Goal: Information Seeking & Learning: Learn about a topic

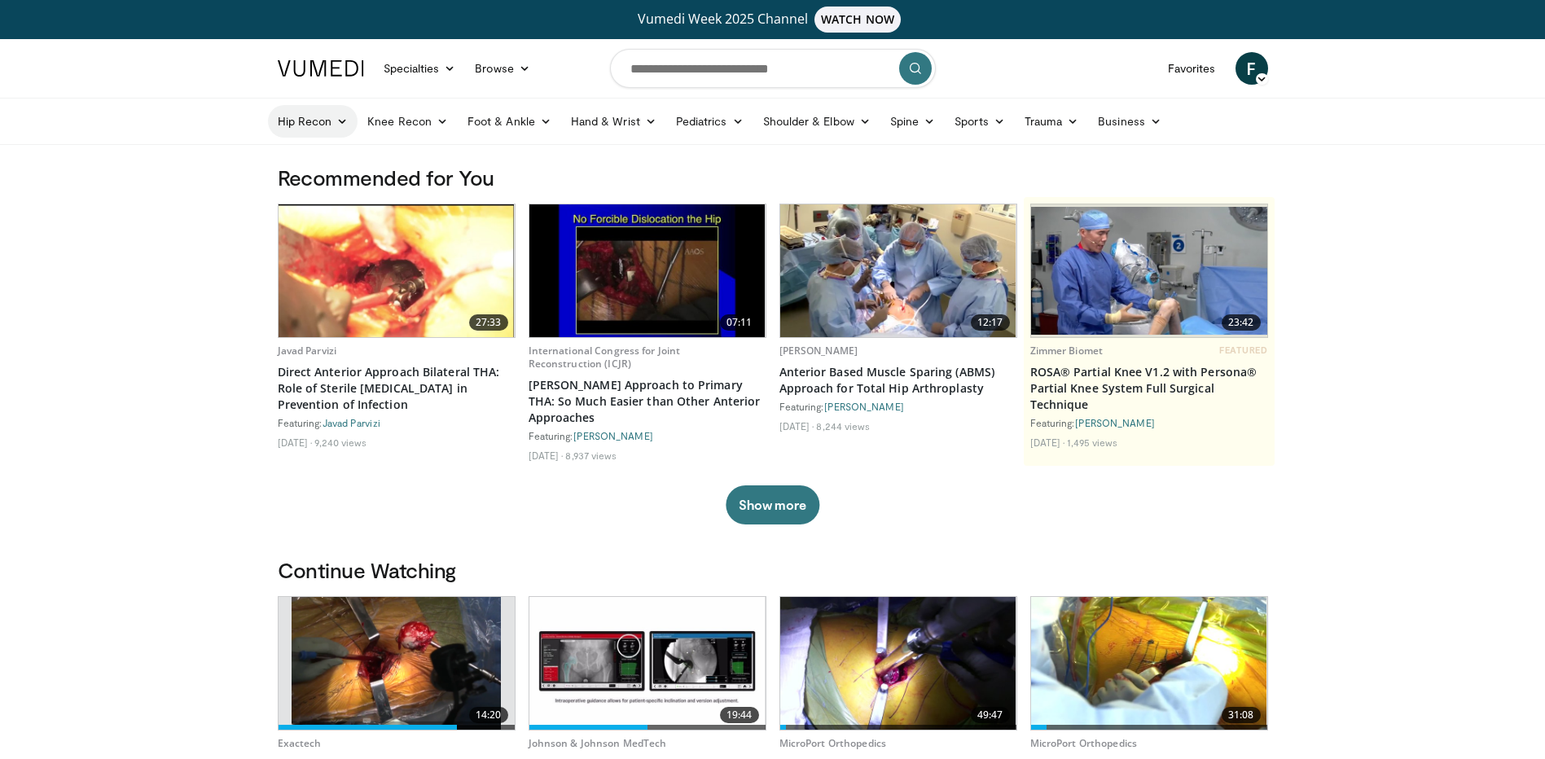
click at [327, 117] on link "Hip Recon" at bounding box center [313, 121] width 90 height 33
click at [322, 159] on link "Hip Arthroplasty" at bounding box center [366, 160] width 194 height 26
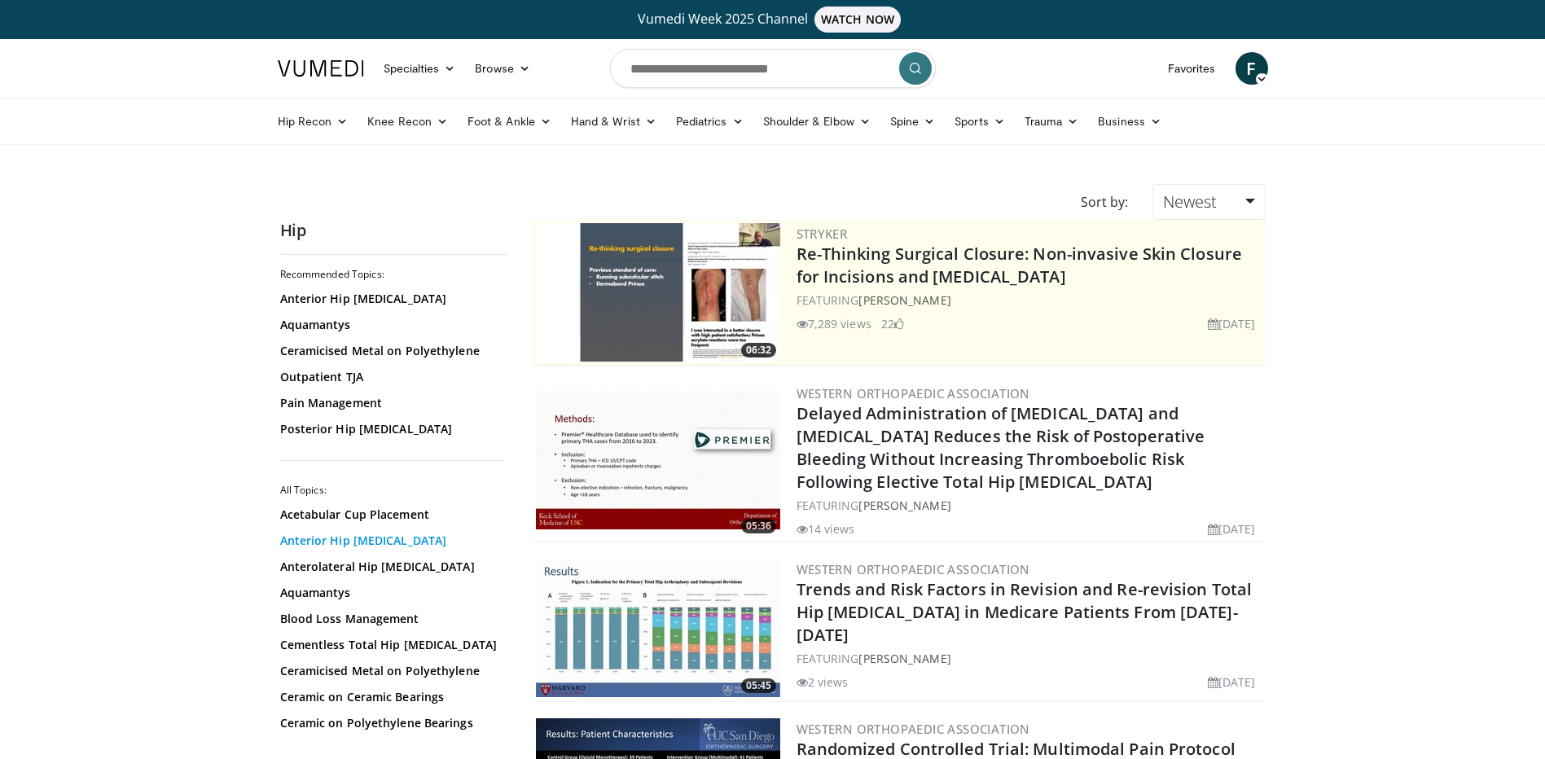
click at [371, 541] on link "Anterior Hip [MEDICAL_DATA]" at bounding box center [390, 541] width 220 height 16
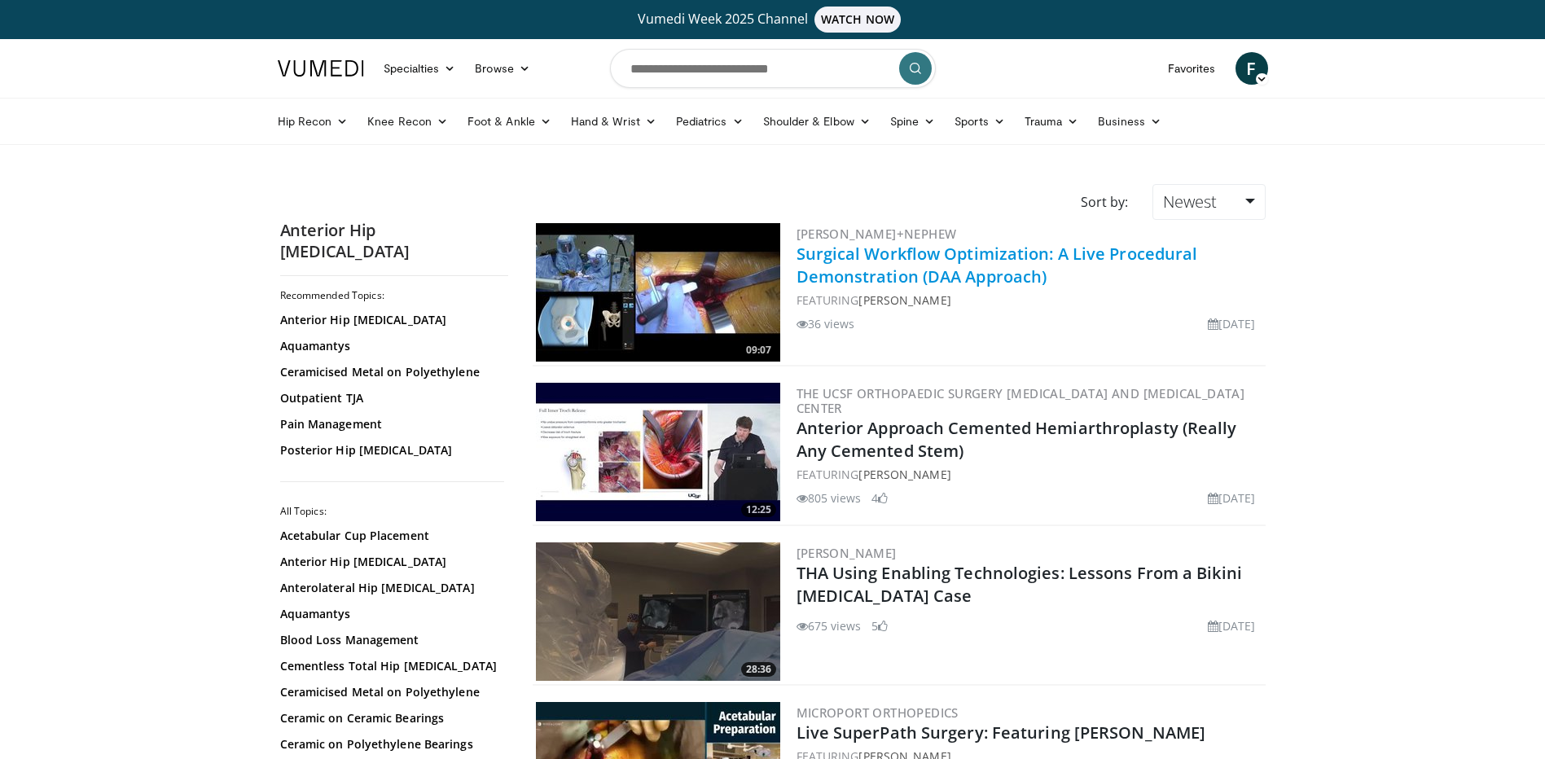
click at [860, 260] on link "Surgical Workflow Optimization: A Live Procedural Demonstration (DAA Approach)" at bounding box center [996, 265] width 401 height 45
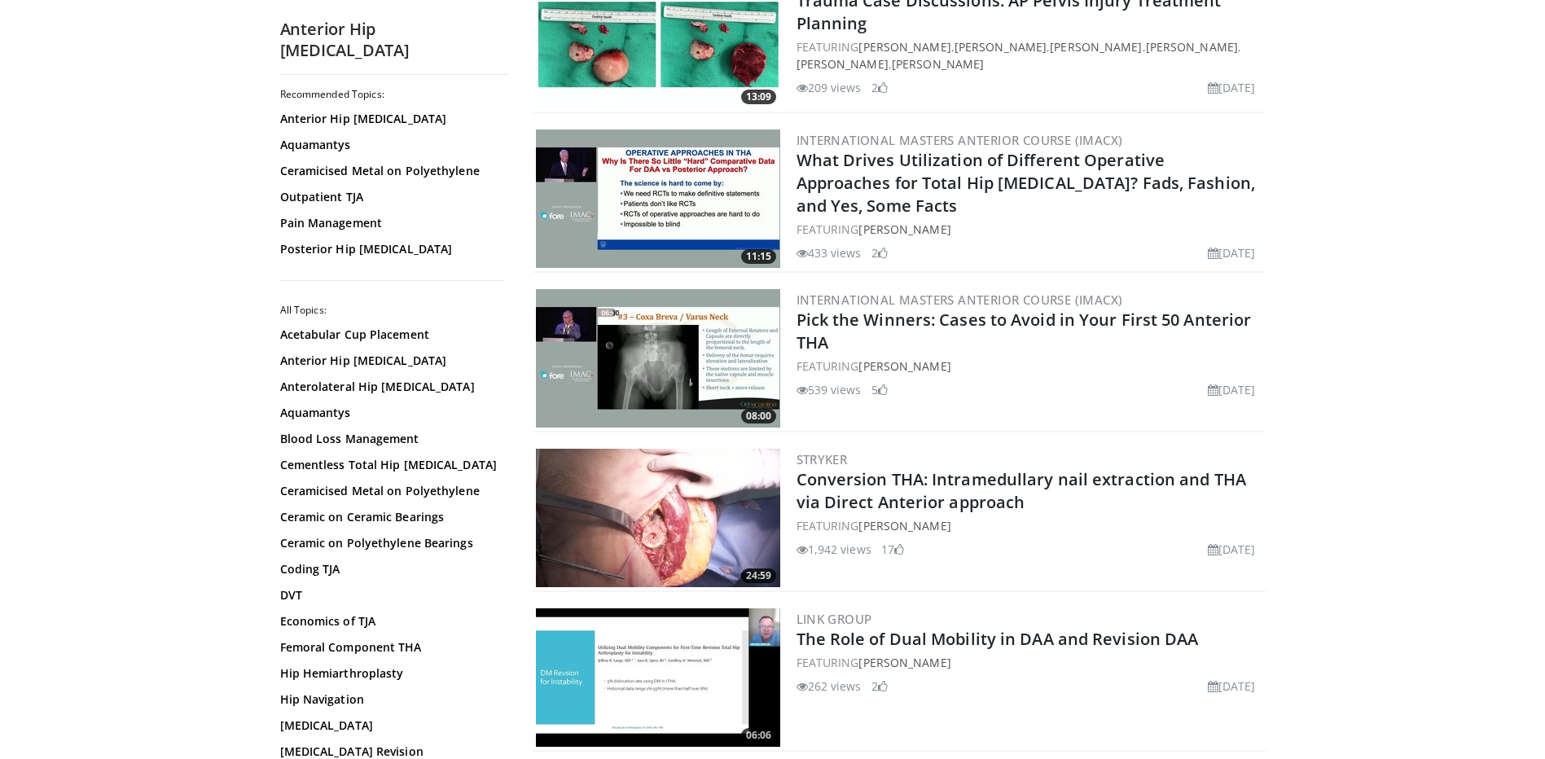
scroll to position [1547, 0]
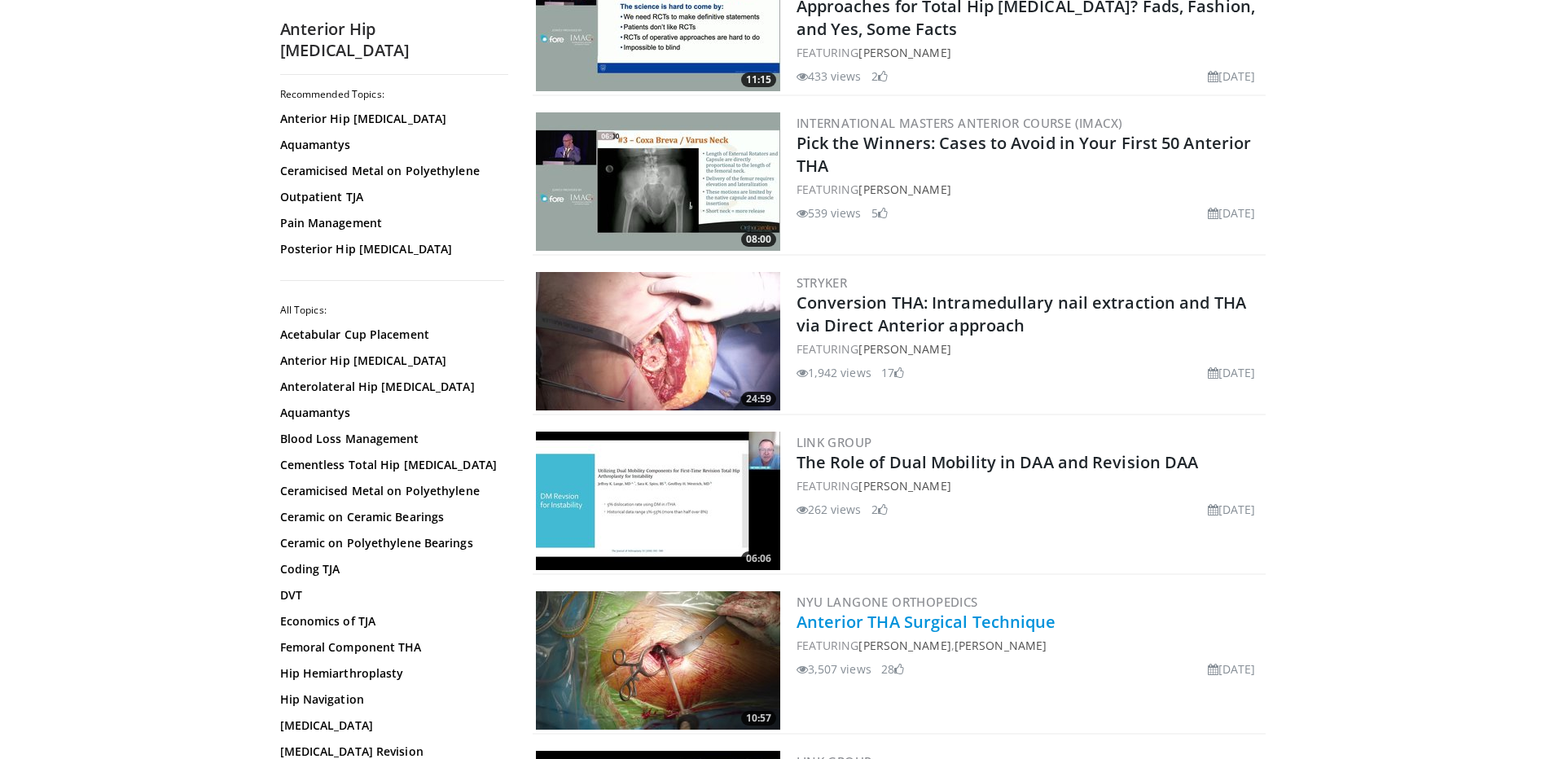
click at [886, 621] on link "Anterior THA Surgical Technique" at bounding box center [926, 622] width 260 height 22
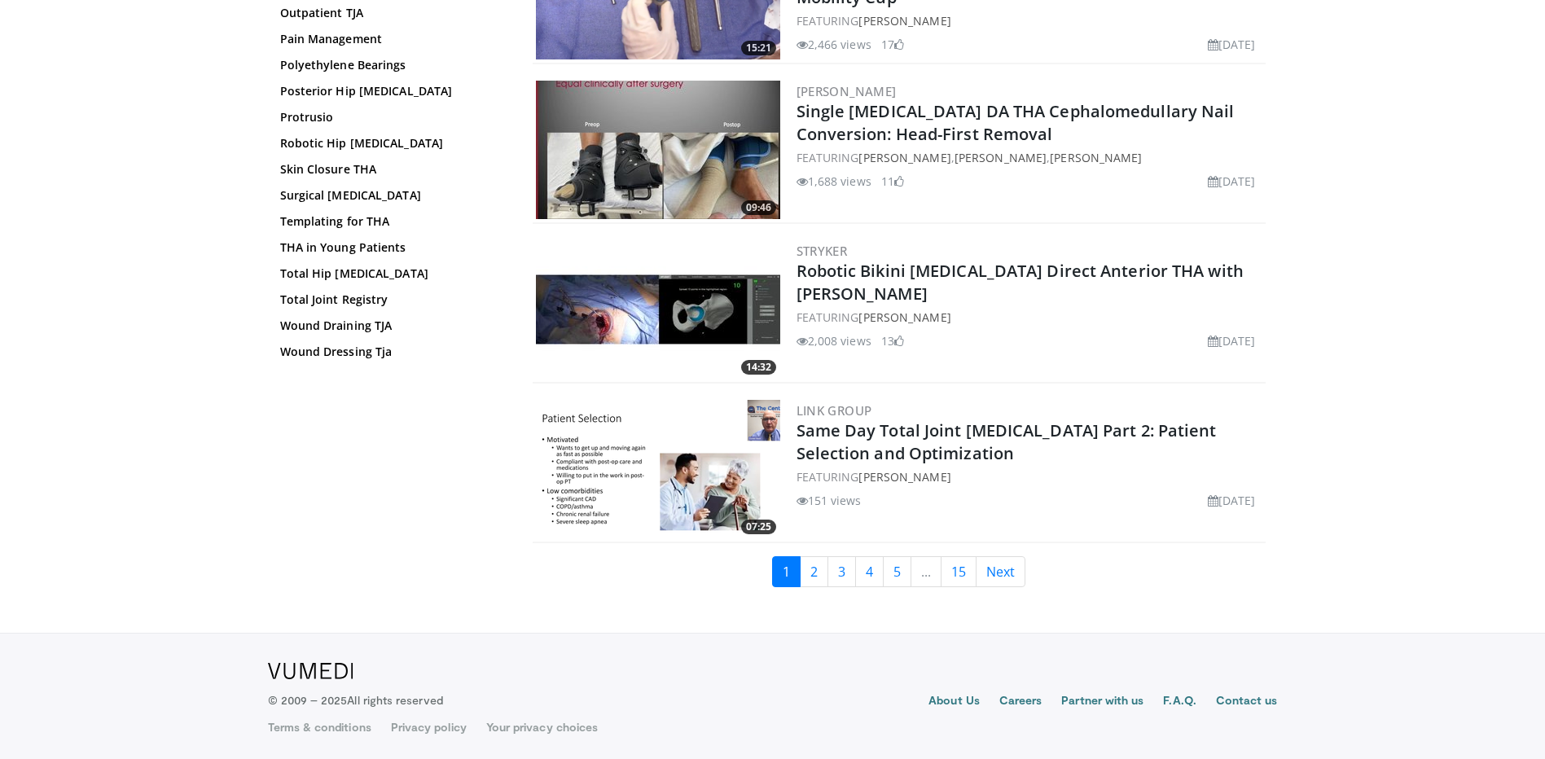
scroll to position [3656, 0]
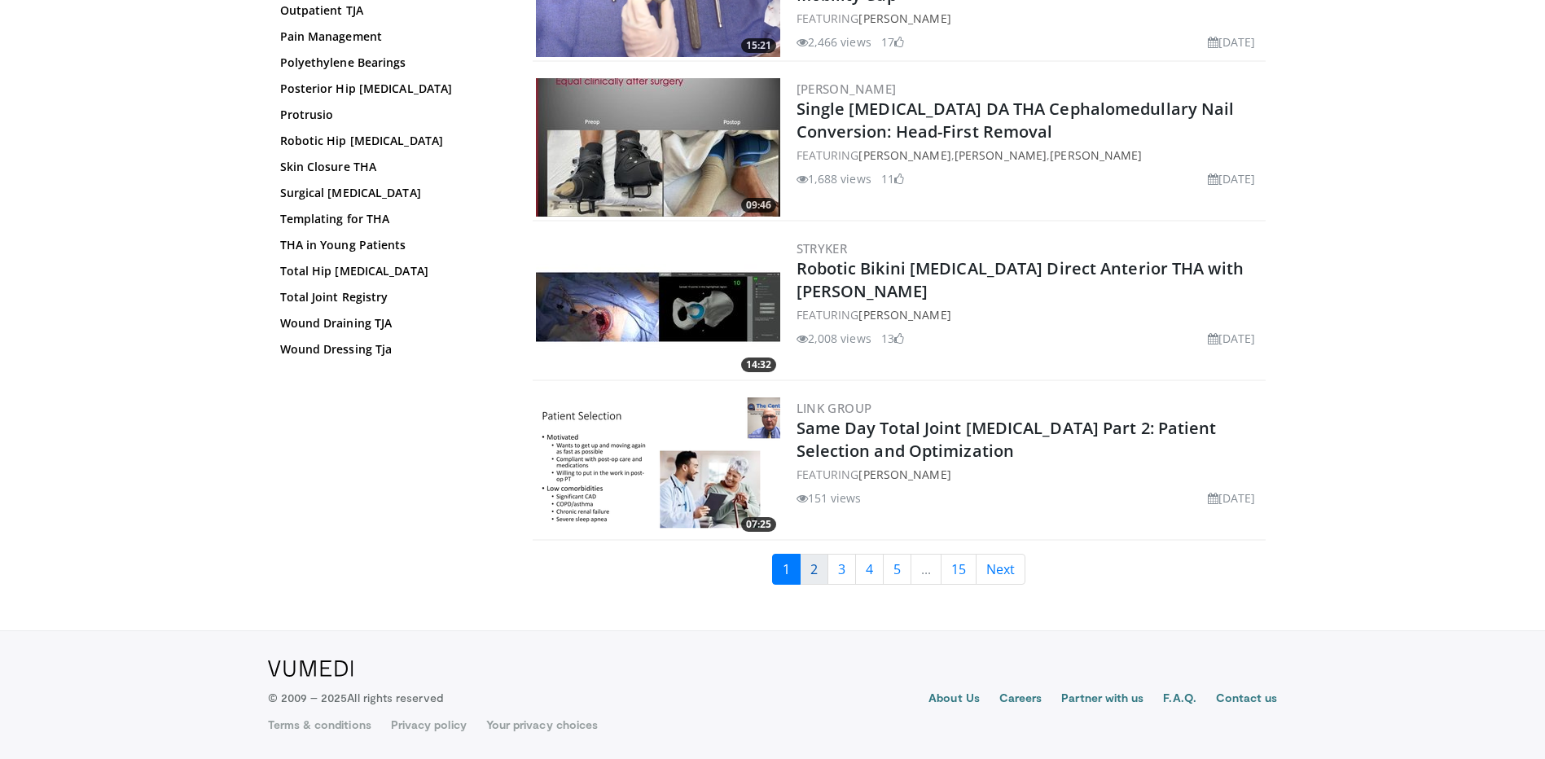
click at [818, 575] on link "2" at bounding box center [814, 569] width 29 height 31
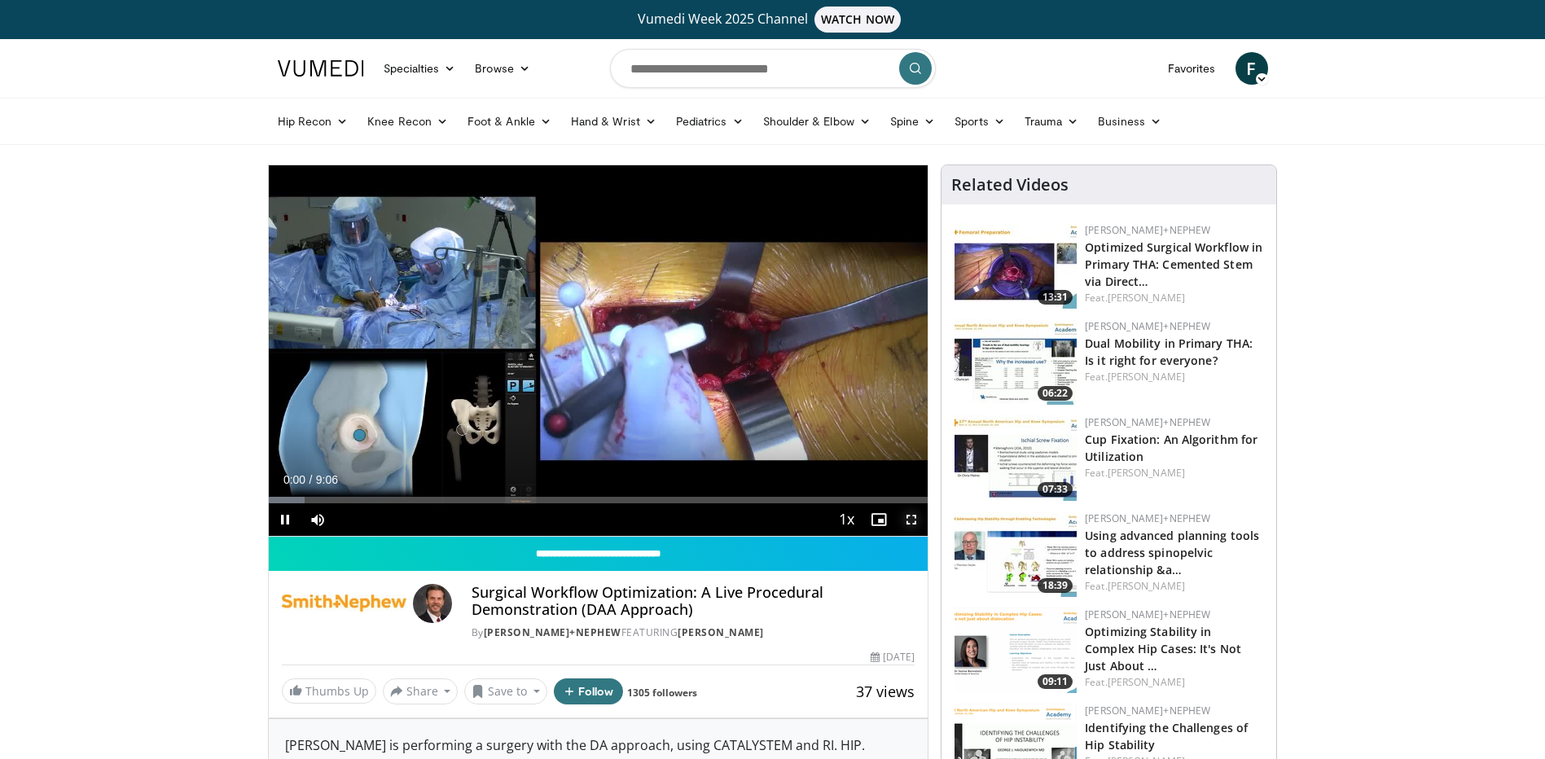
click at [909, 518] on span "Video Player" at bounding box center [911, 519] width 33 height 33
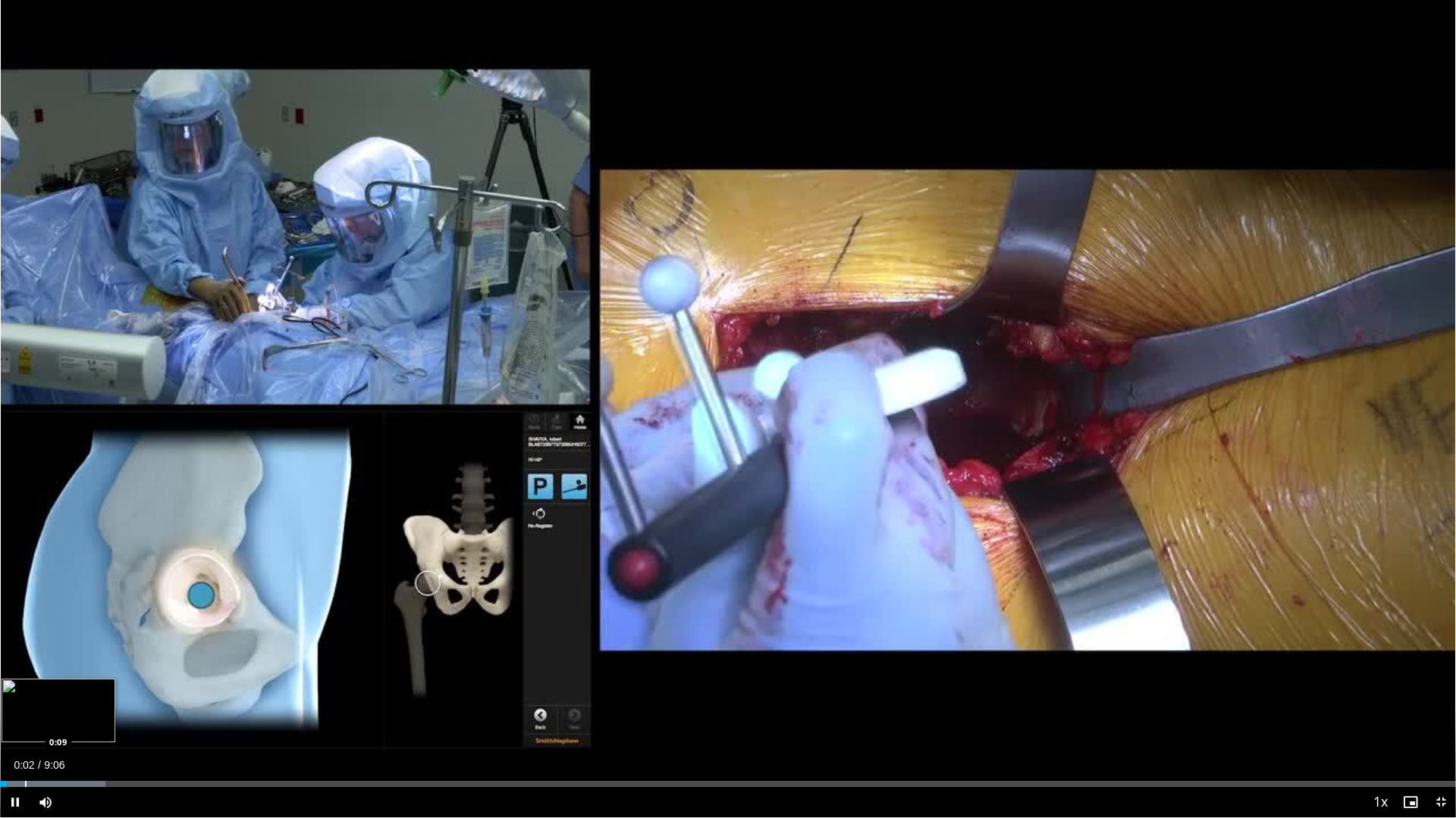
click at [25, 705] on div "Progress Bar" at bounding box center [26, 784] width 2 height 7
click at [64, 705] on div "Progress Bar" at bounding box center [65, 784] width 2 height 7
click at [83, 705] on div "Loaded : 14.52% 0:24 0:31" at bounding box center [728, 780] width 1456 height 14
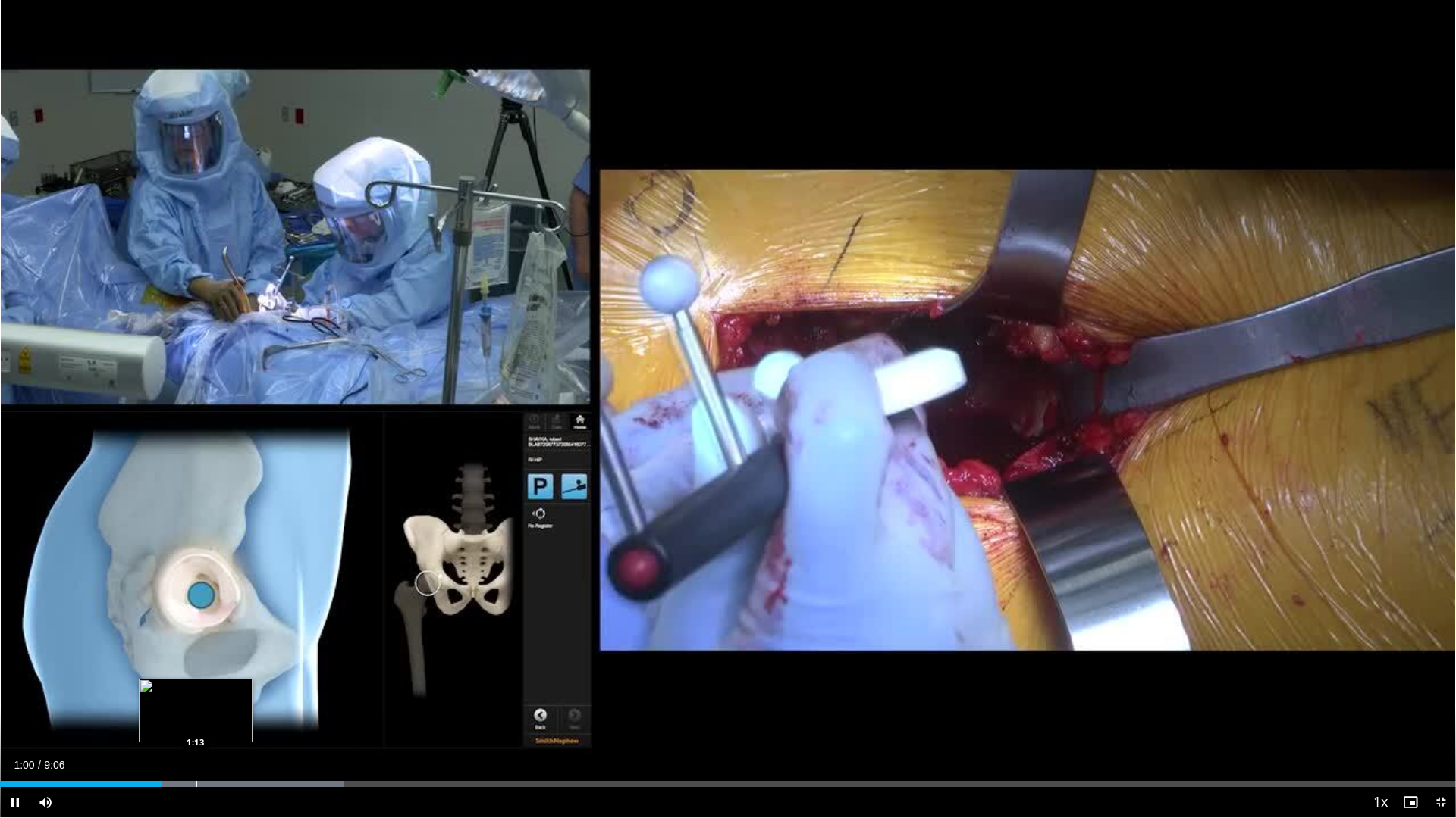
click at [195, 705] on div "Progress Bar" at bounding box center [196, 784] width 2 height 7
click at [218, 705] on div "Loaded : 25.42% 1:21 1:21" at bounding box center [728, 784] width 1456 height 7
click at [255, 705] on div "Loaded : 25.42% 1:21 1:35" at bounding box center [728, 780] width 1456 height 14
click at [378, 705] on div "Progress Bar" at bounding box center [378, 784] width 2 height 7
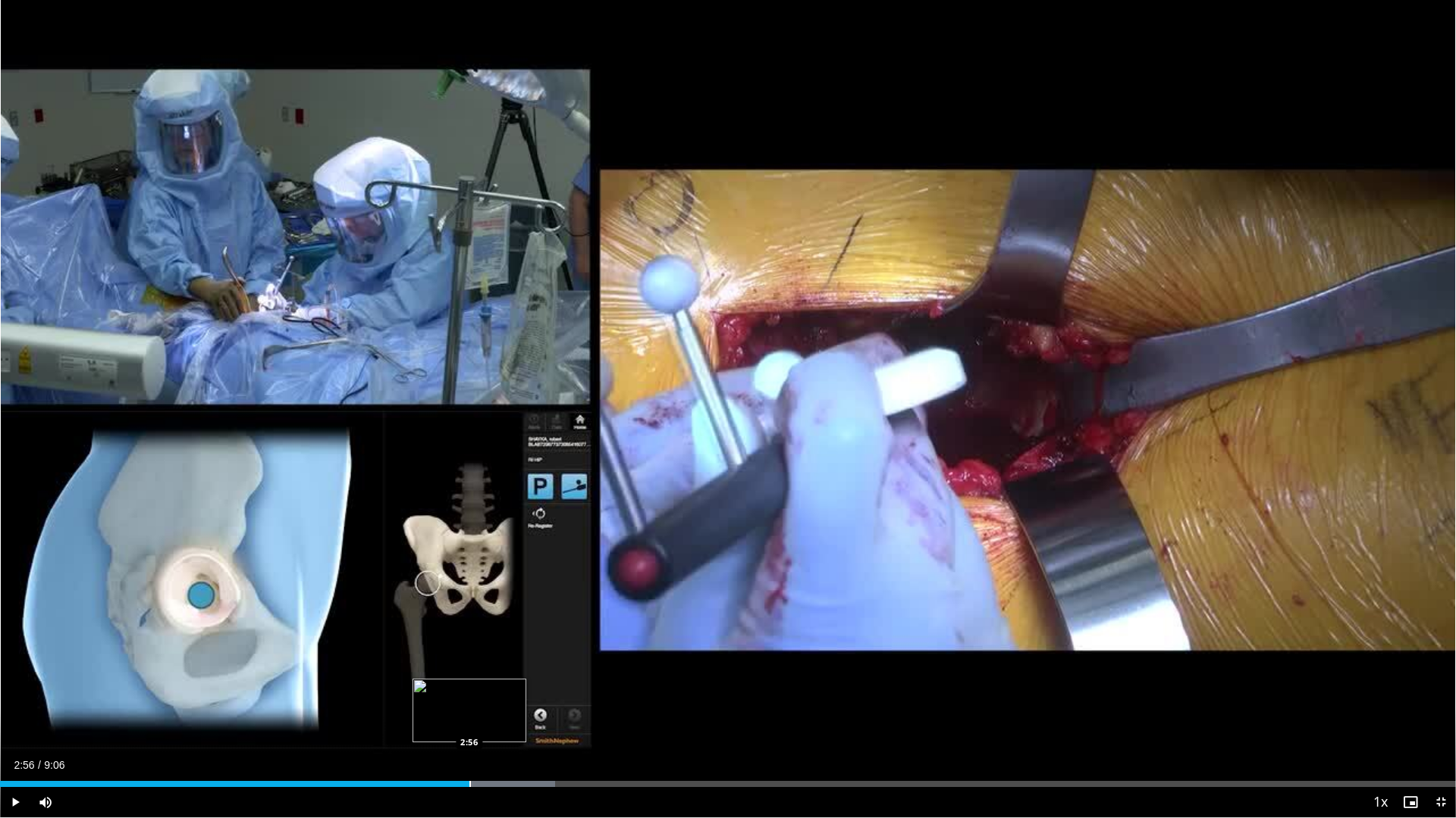
click at [470, 705] on div "Progress Bar" at bounding box center [470, 784] width 2 height 7
click at [429, 705] on div "Loaded : 43.58% 2:58 2:41" at bounding box center [728, 780] width 1456 height 14
click at [389, 705] on div "Loaded : 43.58% 2:25 2:26" at bounding box center [728, 780] width 1456 height 14
click at [1442, 705] on span "Video Player" at bounding box center [1440, 802] width 31 height 31
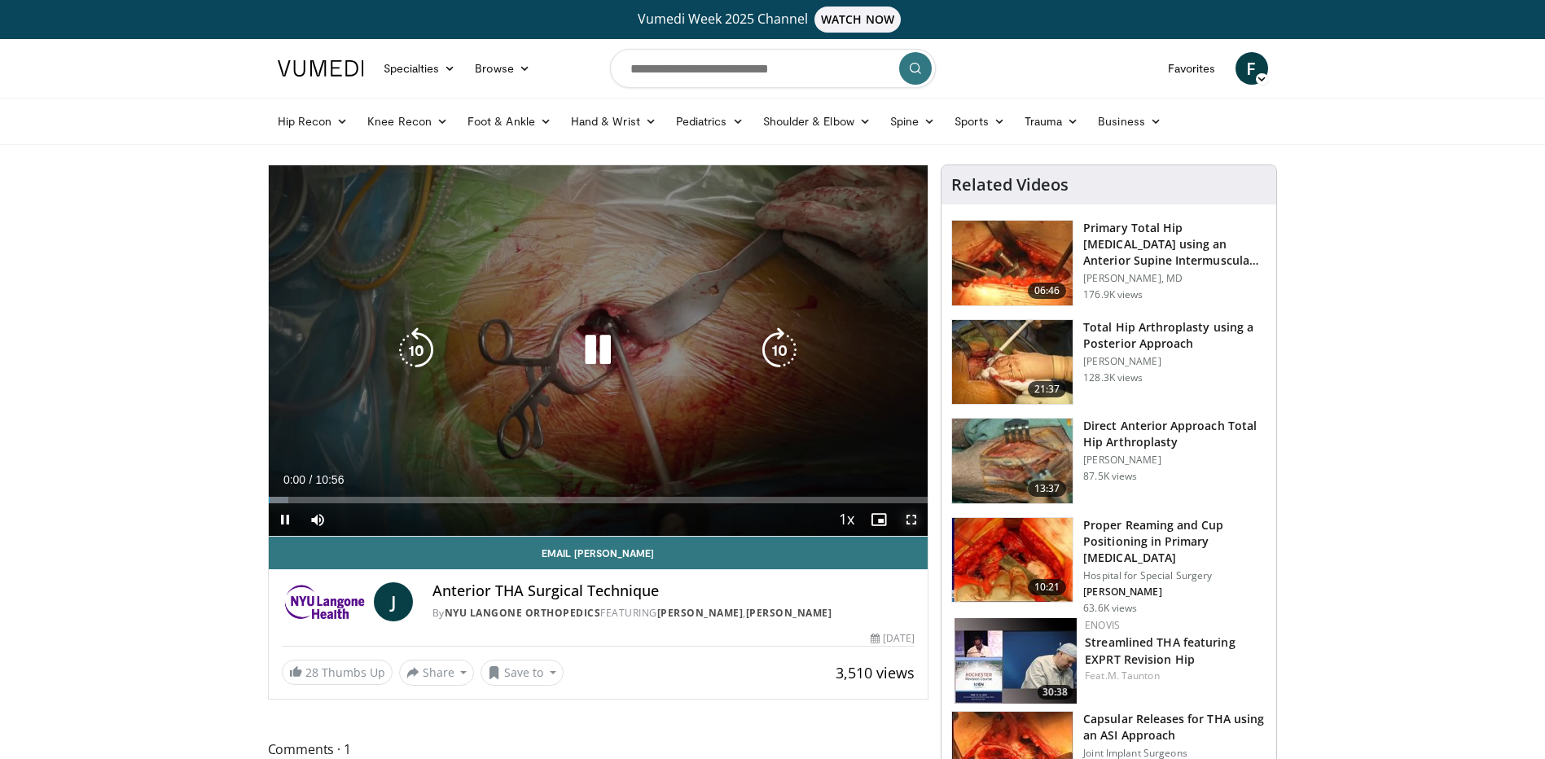
drag, startPoint x: 917, startPoint y: 519, endPoint x: 918, endPoint y: 604, distance: 85.5
click at [915, 520] on span "Video Player" at bounding box center [911, 519] width 33 height 33
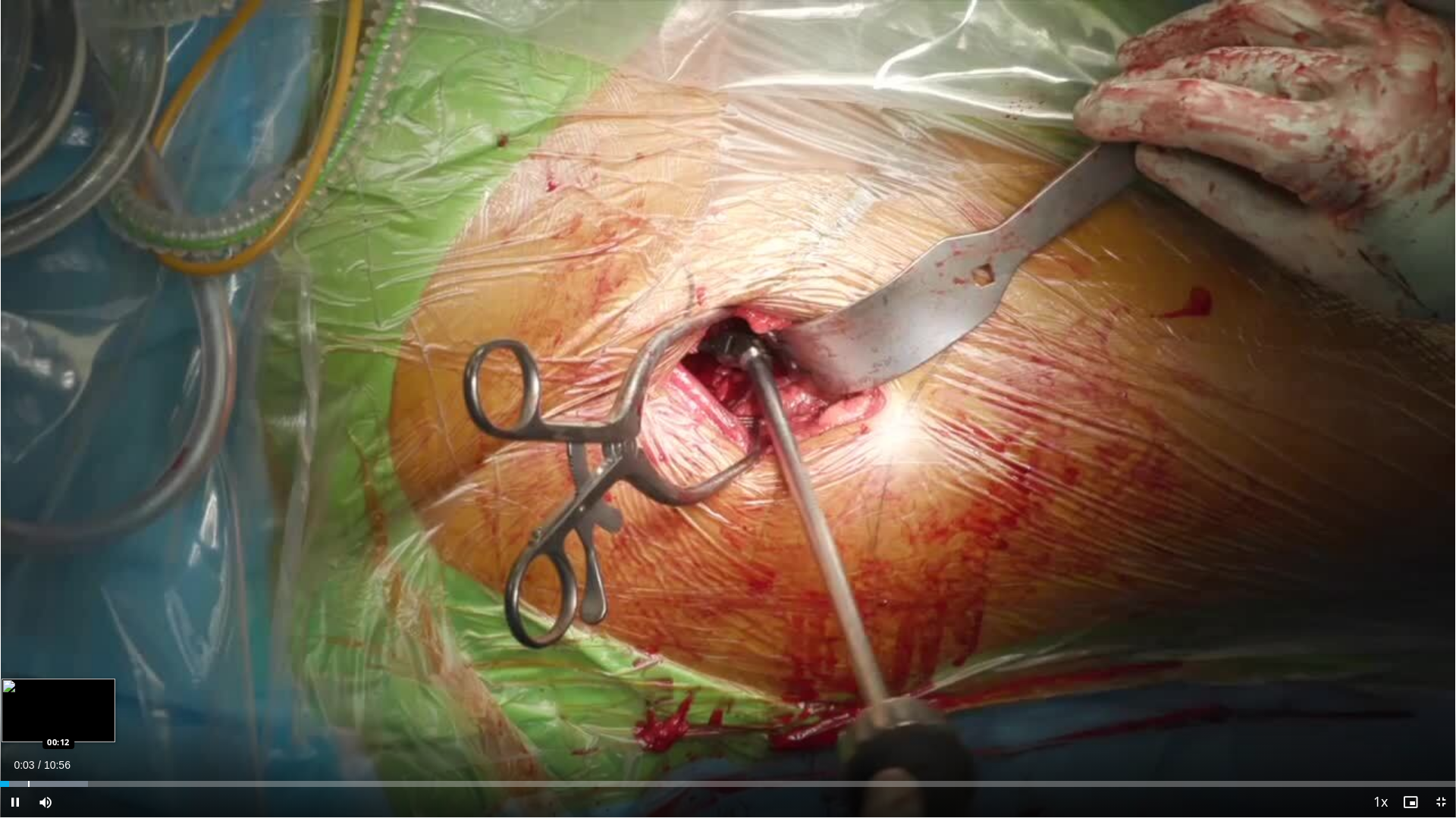
click at [28, 705] on div "Loaded : 6.04% 00:04 00:12" at bounding box center [728, 780] width 1456 height 14
click at [17, 705] on div "Progress Bar" at bounding box center [18, 784] width 2 height 7
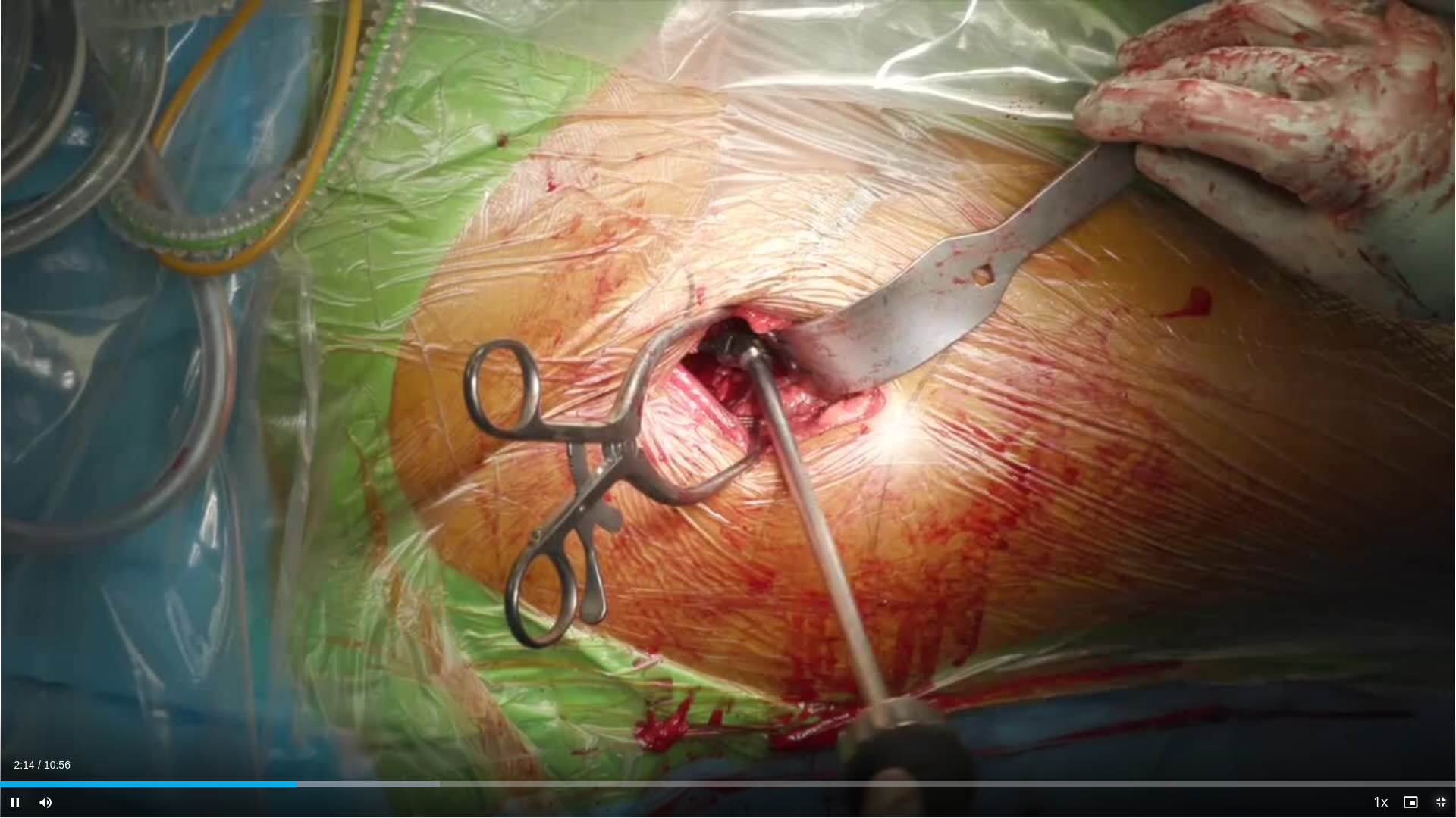
click at [1437, 705] on span "Video Player" at bounding box center [1440, 802] width 31 height 31
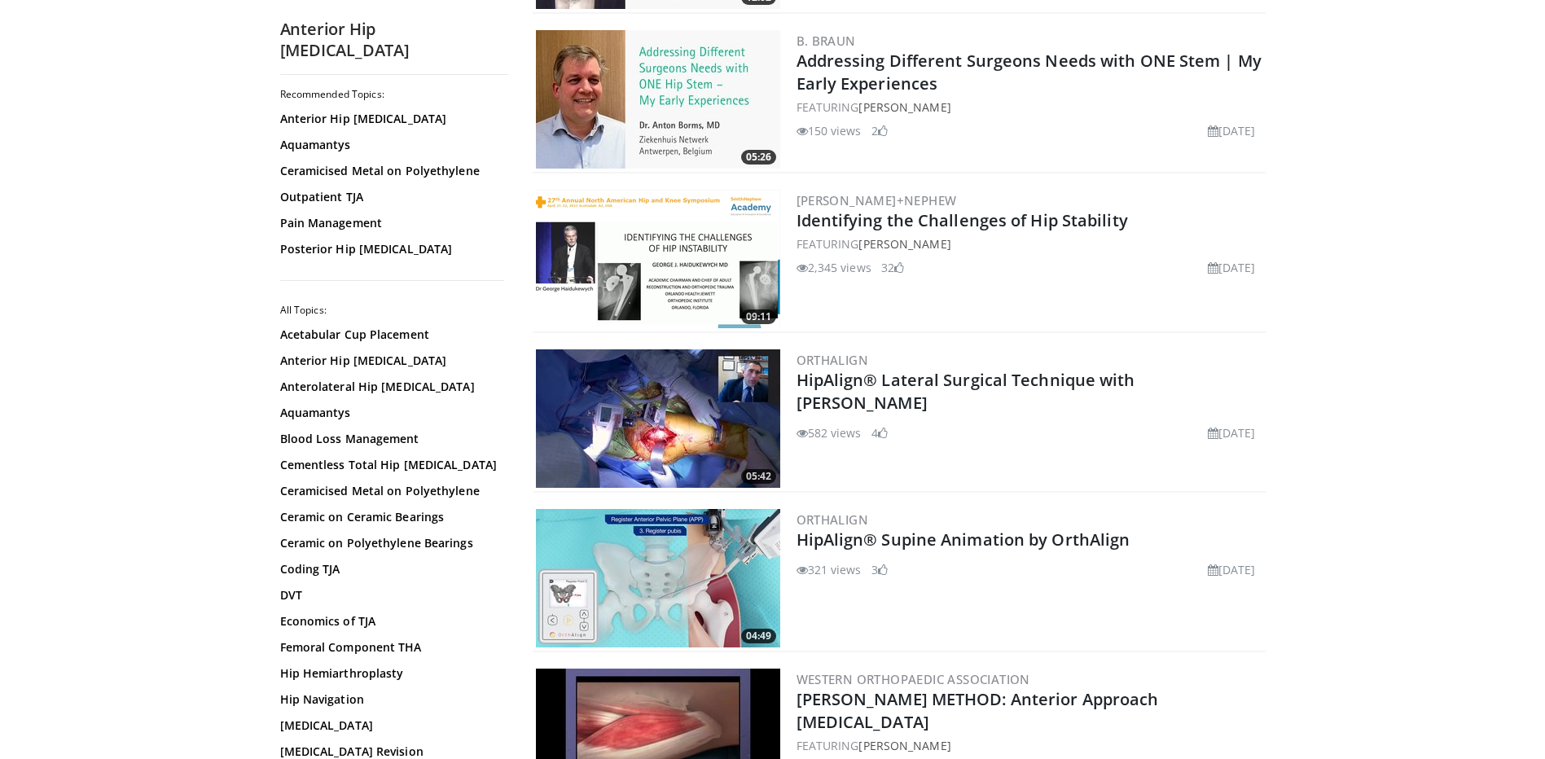
scroll to position [1792, 0]
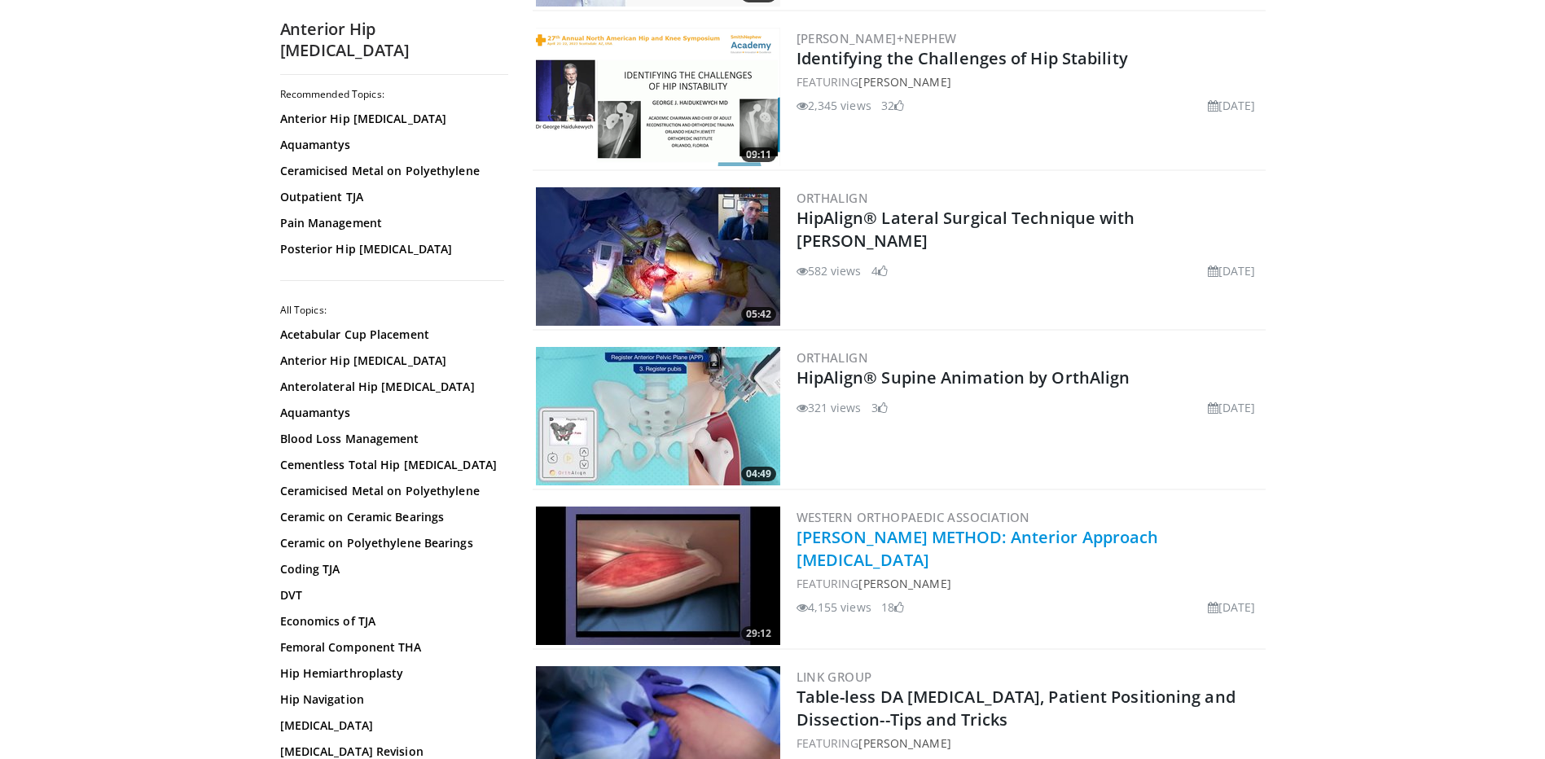
click at [988, 543] on link "[PERSON_NAME] METHOD: Anterior Approach [MEDICAL_DATA]" at bounding box center [977, 548] width 362 height 45
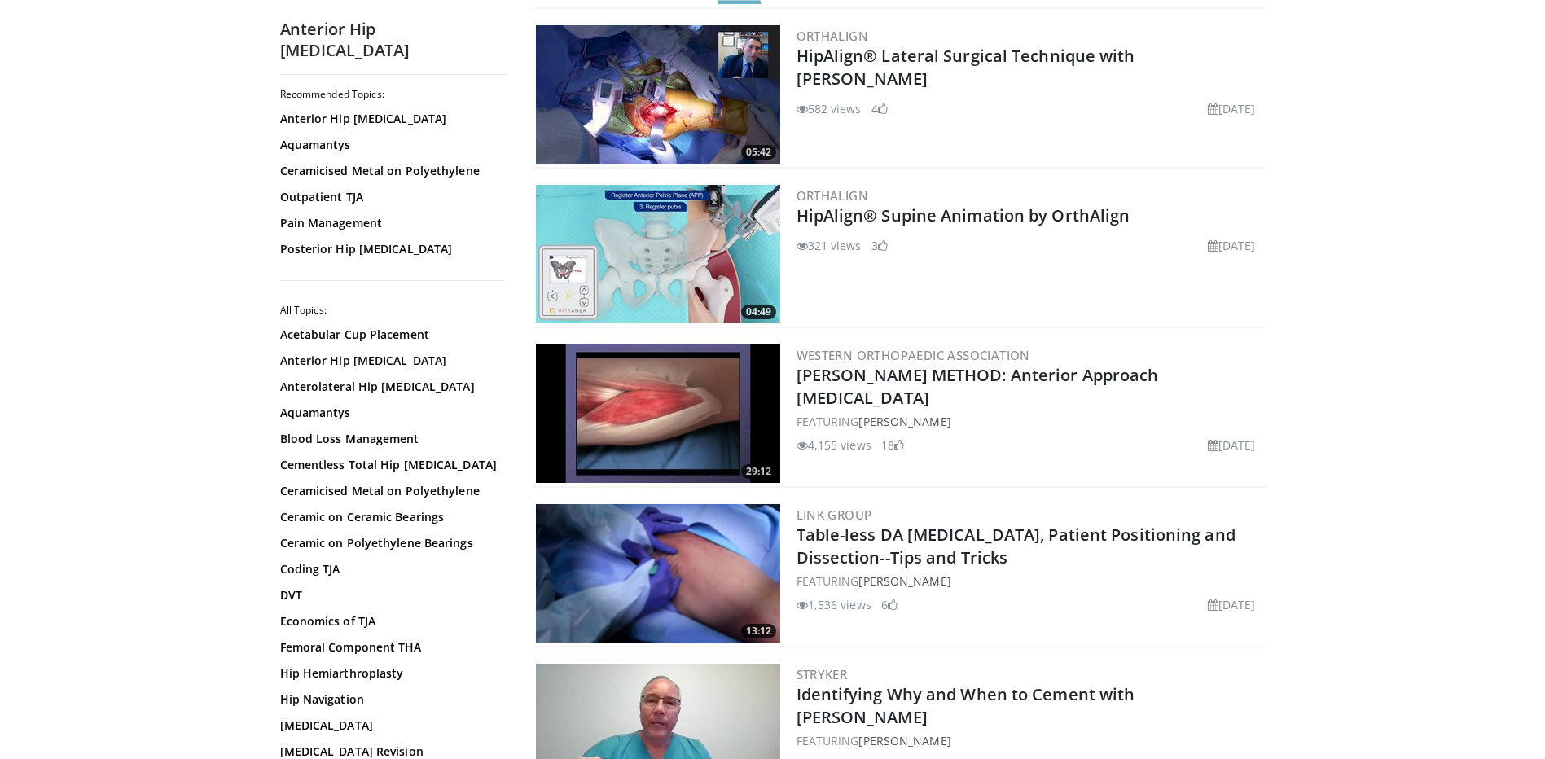
scroll to position [1954, 0]
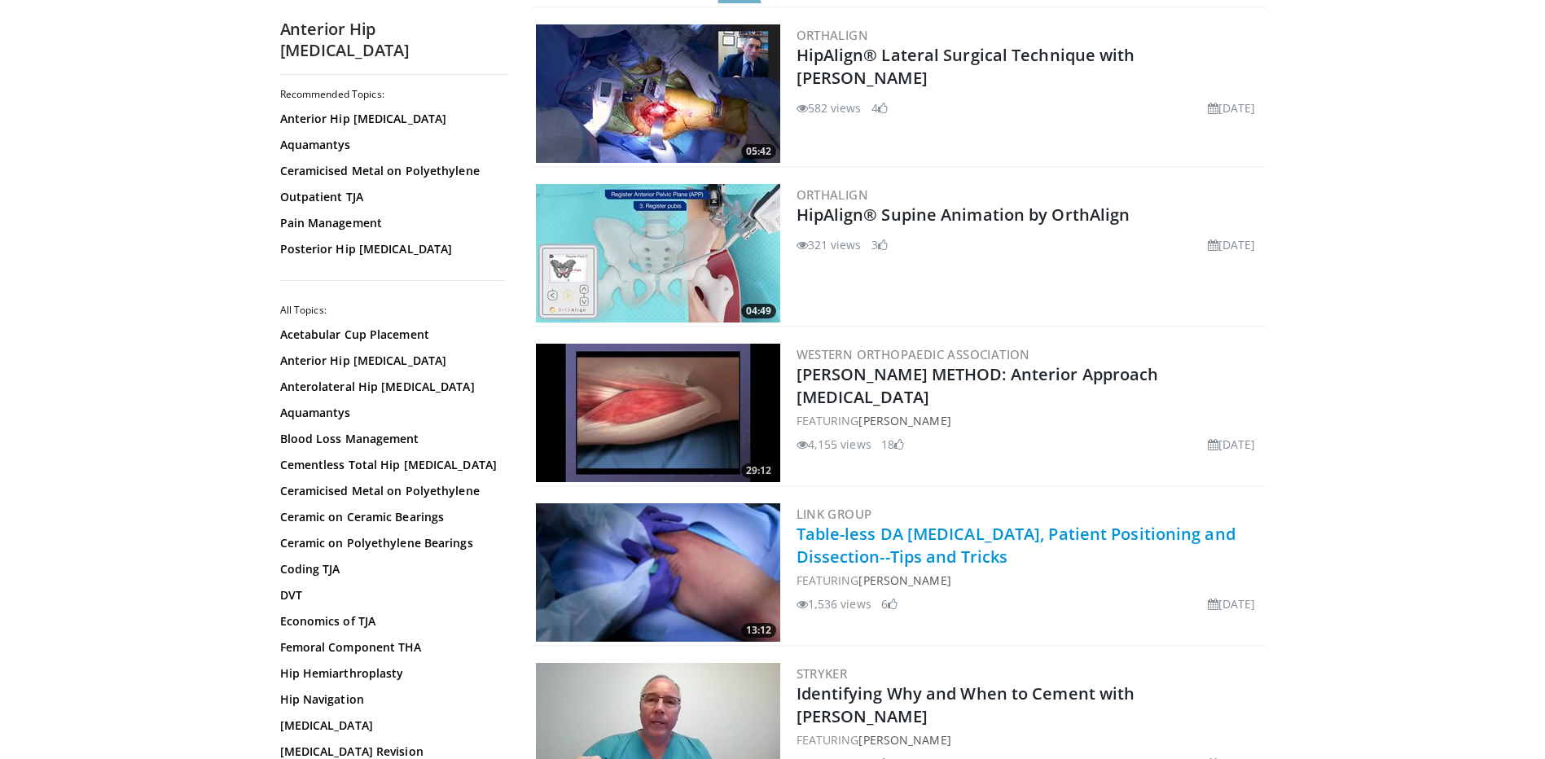
click at [891, 535] on link "Table-less DA Hip Replacement, Patient Positioning and Dissection--Tips and Tri…" at bounding box center [1015, 545] width 439 height 45
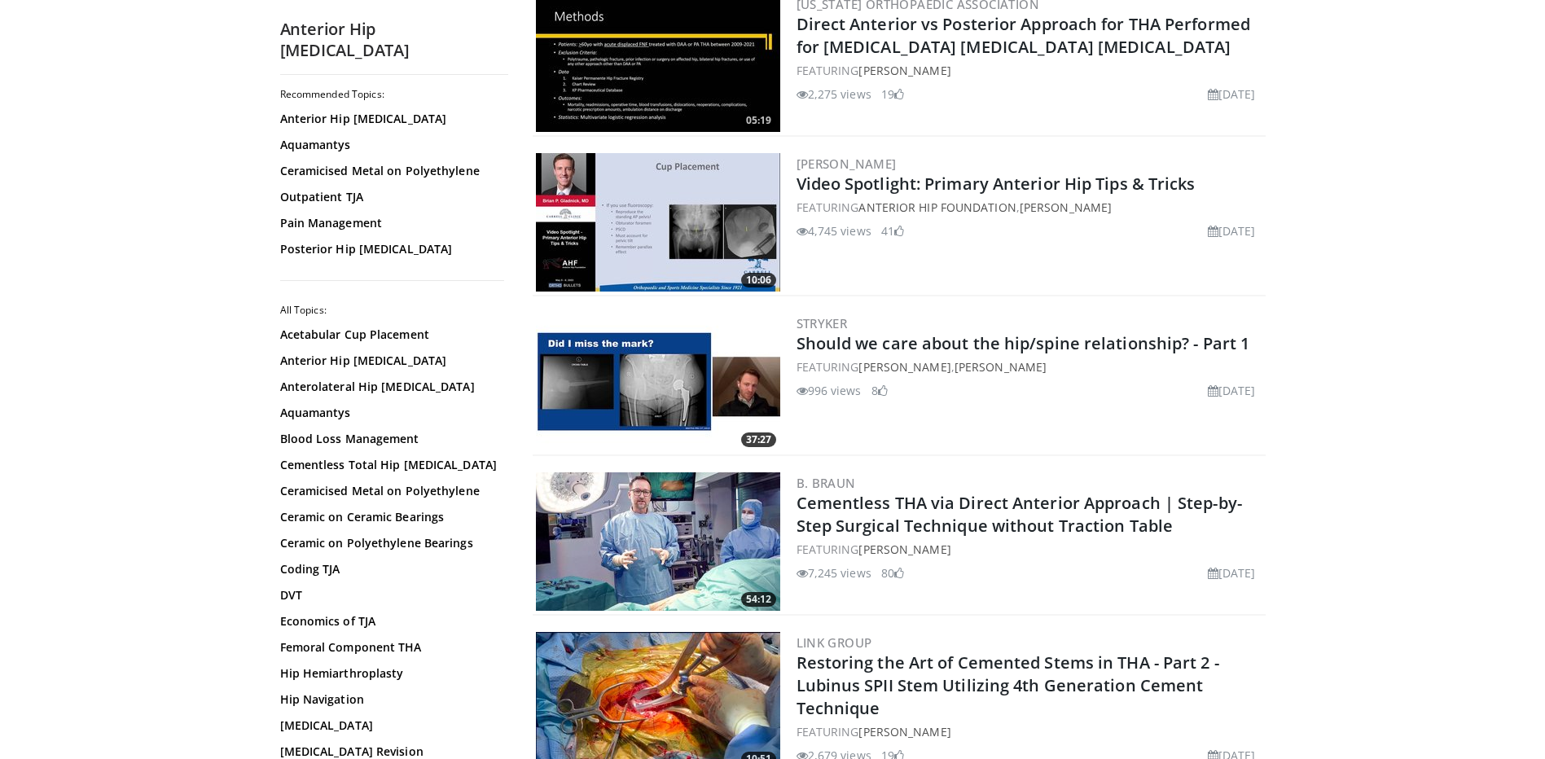
scroll to position [3583, 0]
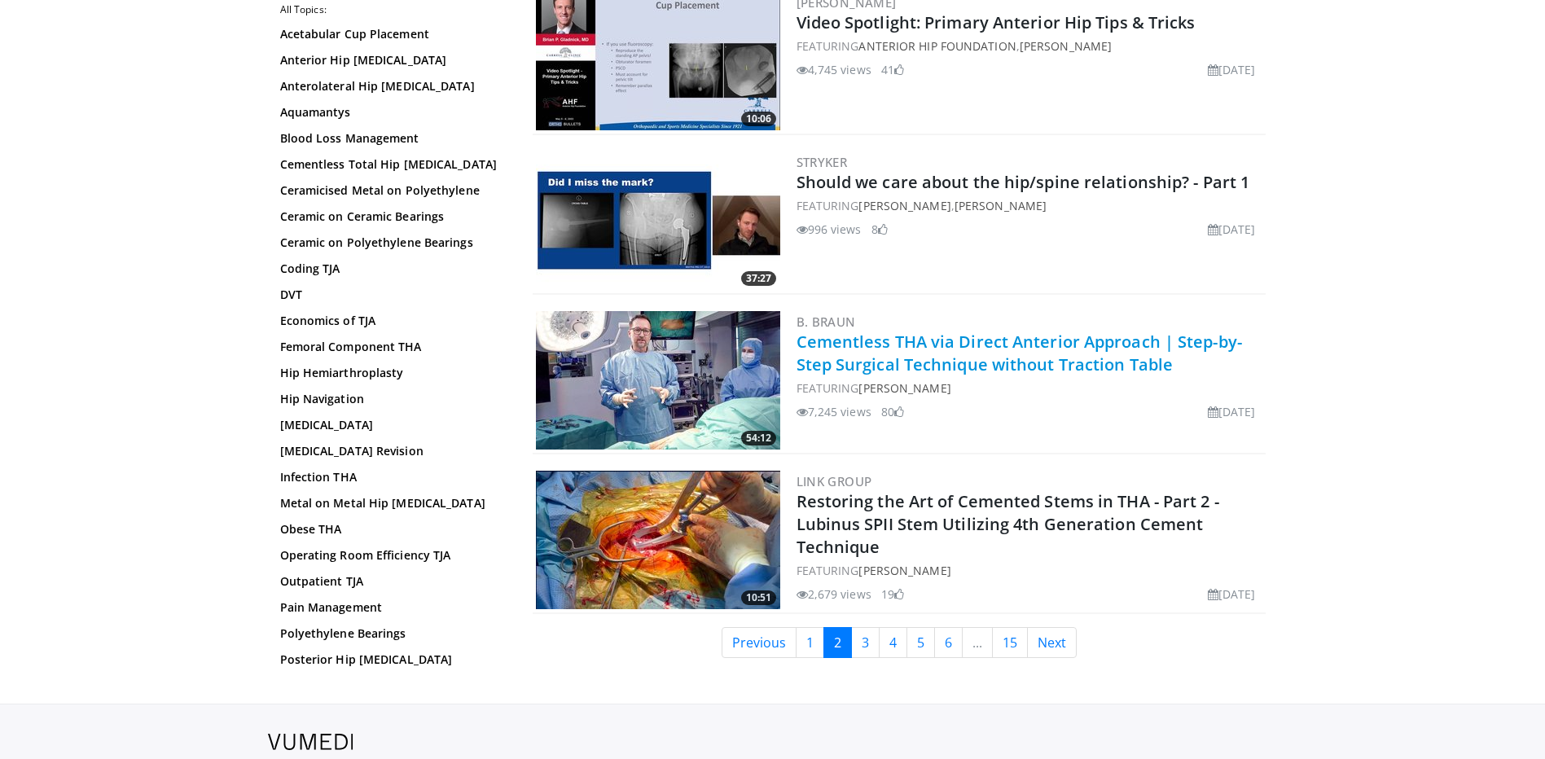
click at [882, 348] on link "Cementless THA via Direct Anterior Approach | Step-by-Step Surgical Technique w…" at bounding box center [1018, 353] width 445 height 45
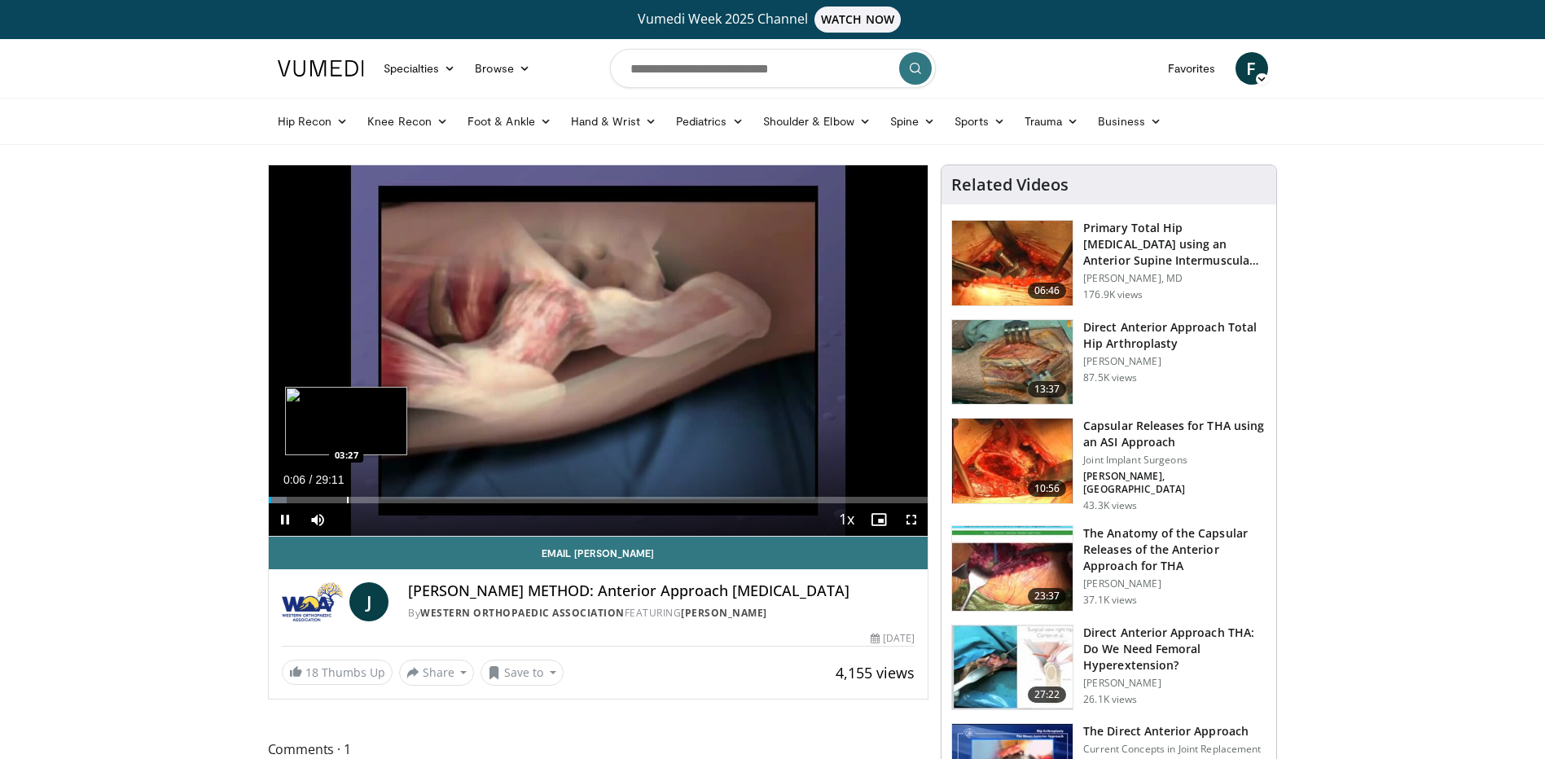
click at [347, 498] on div "Progress Bar" at bounding box center [348, 500] width 2 height 7
click at [387, 499] on div "Progress Bar" at bounding box center [388, 500] width 2 height 7
click at [428, 503] on div "Current Time 5:12 / Duration 29:11 Pause Skip Backward Skip Forward Mute Loaded…" at bounding box center [599, 519] width 660 height 33
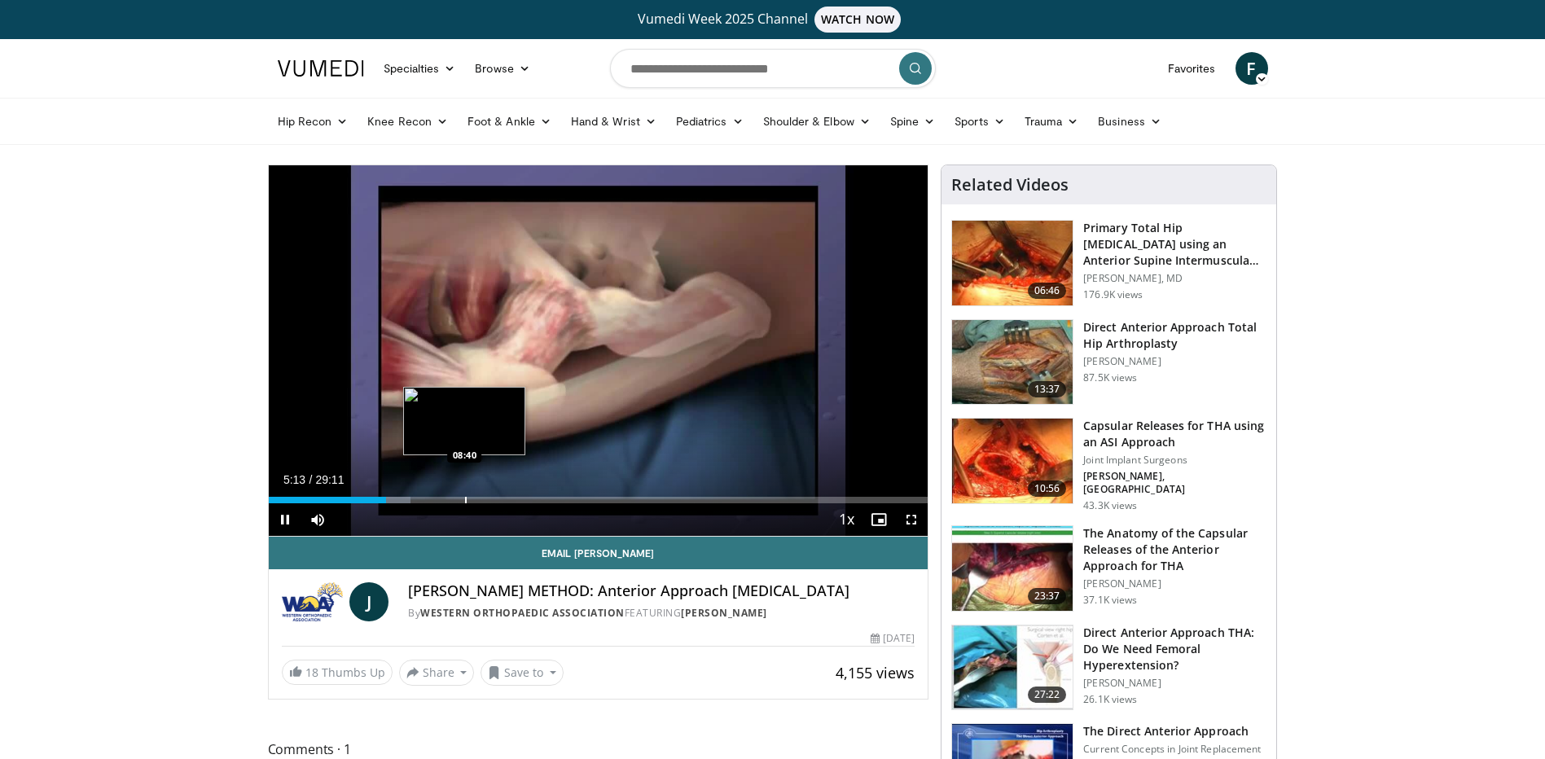
click at [465, 502] on div "Progress Bar" at bounding box center [466, 500] width 2 height 7
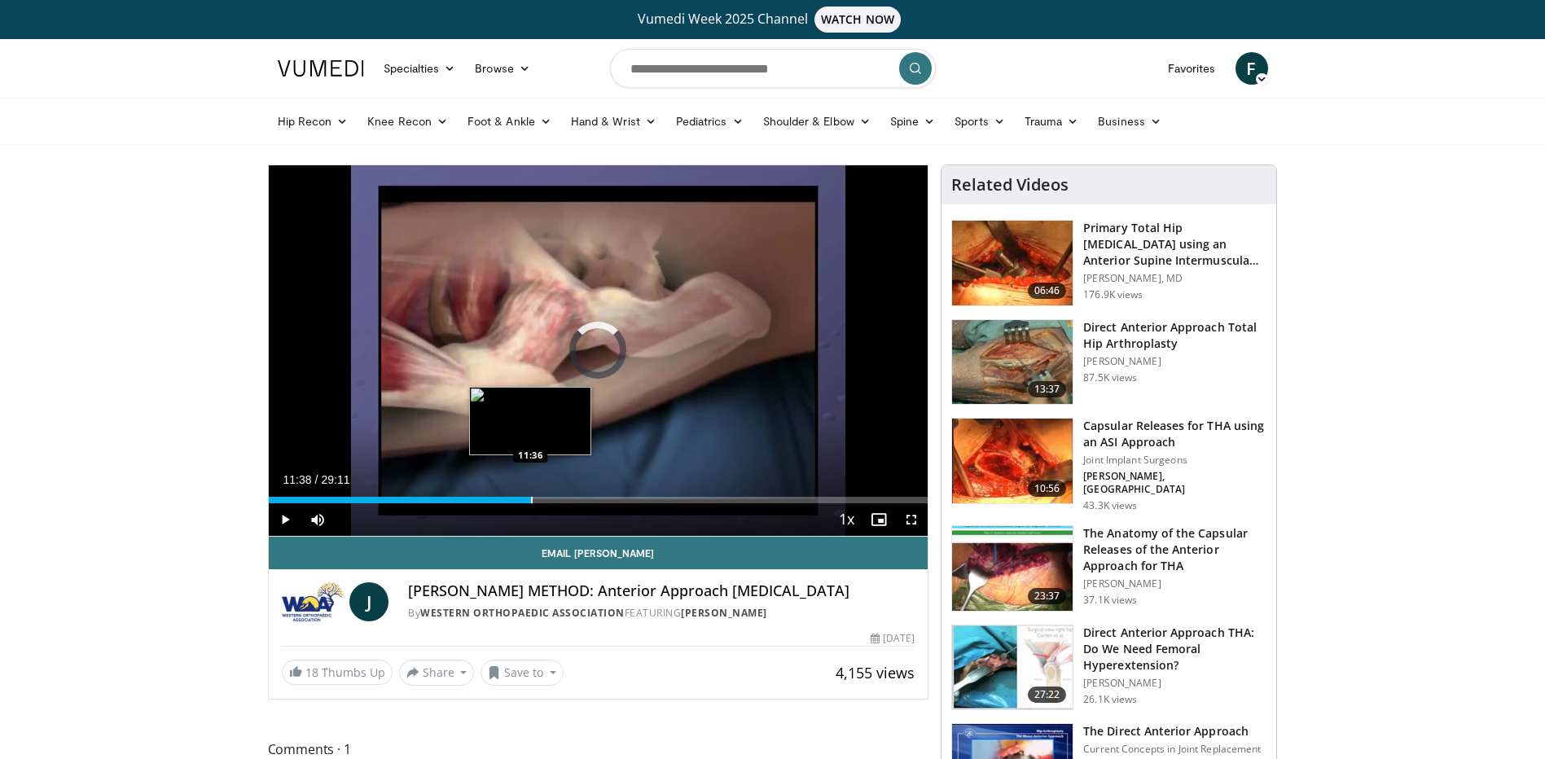
click at [531, 501] on div "Progress Bar" at bounding box center [532, 500] width 2 height 7
click at [577, 501] on div "Loaded : 40.55% 11:38 13:34" at bounding box center [599, 500] width 660 height 7
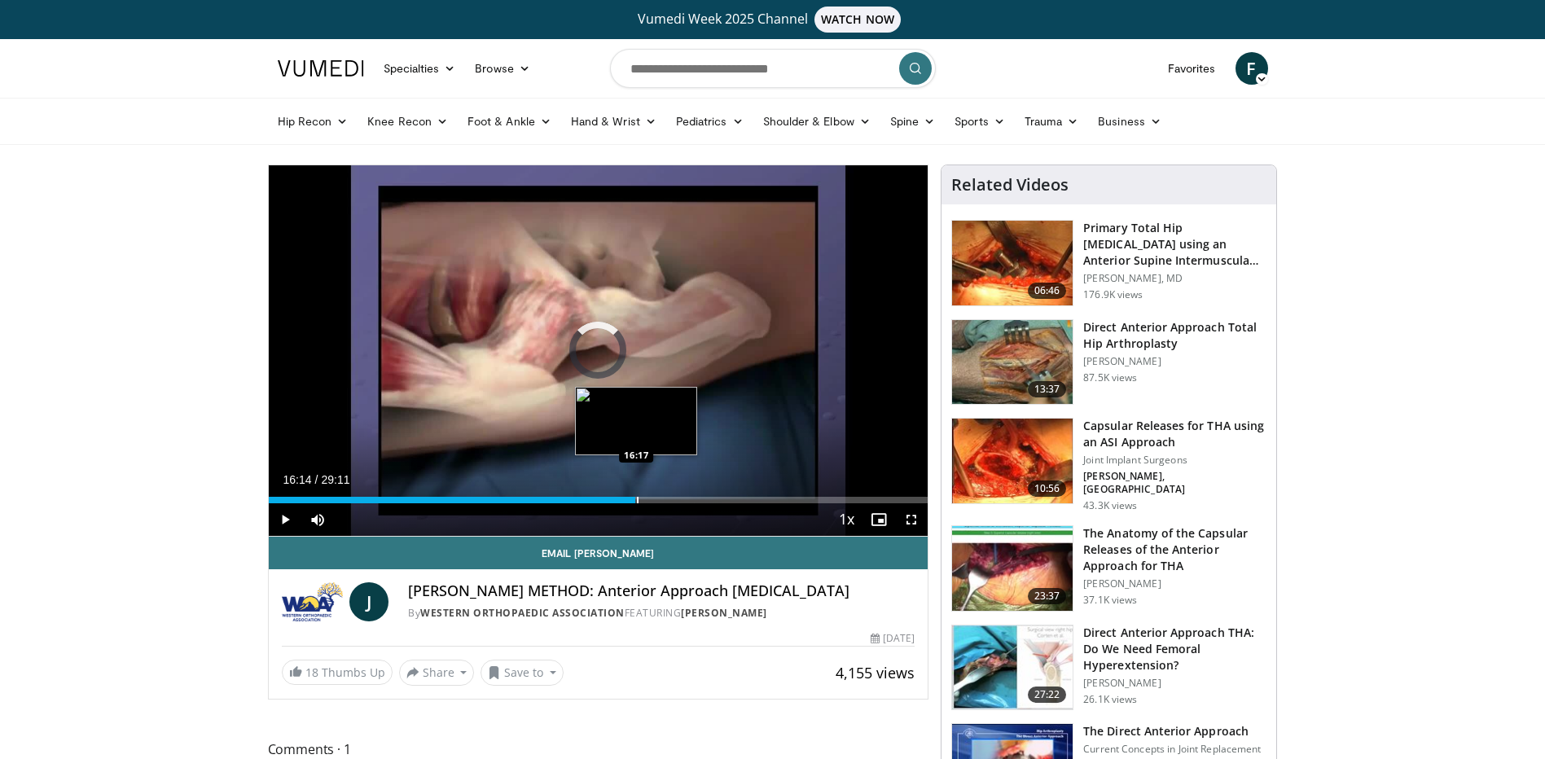
click at [637, 498] on div "Progress Bar" at bounding box center [638, 500] width 2 height 7
click at [607, 497] on div "14:59" at bounding box center [453, 500] width 368 height 7
click at [592, 502] on div "Progress Bar" at bounding box center [593, 500] width 2 height 7
click at [598, 502] on div "Progress Bar" at bounding box center [599, 500] width 2 height 7
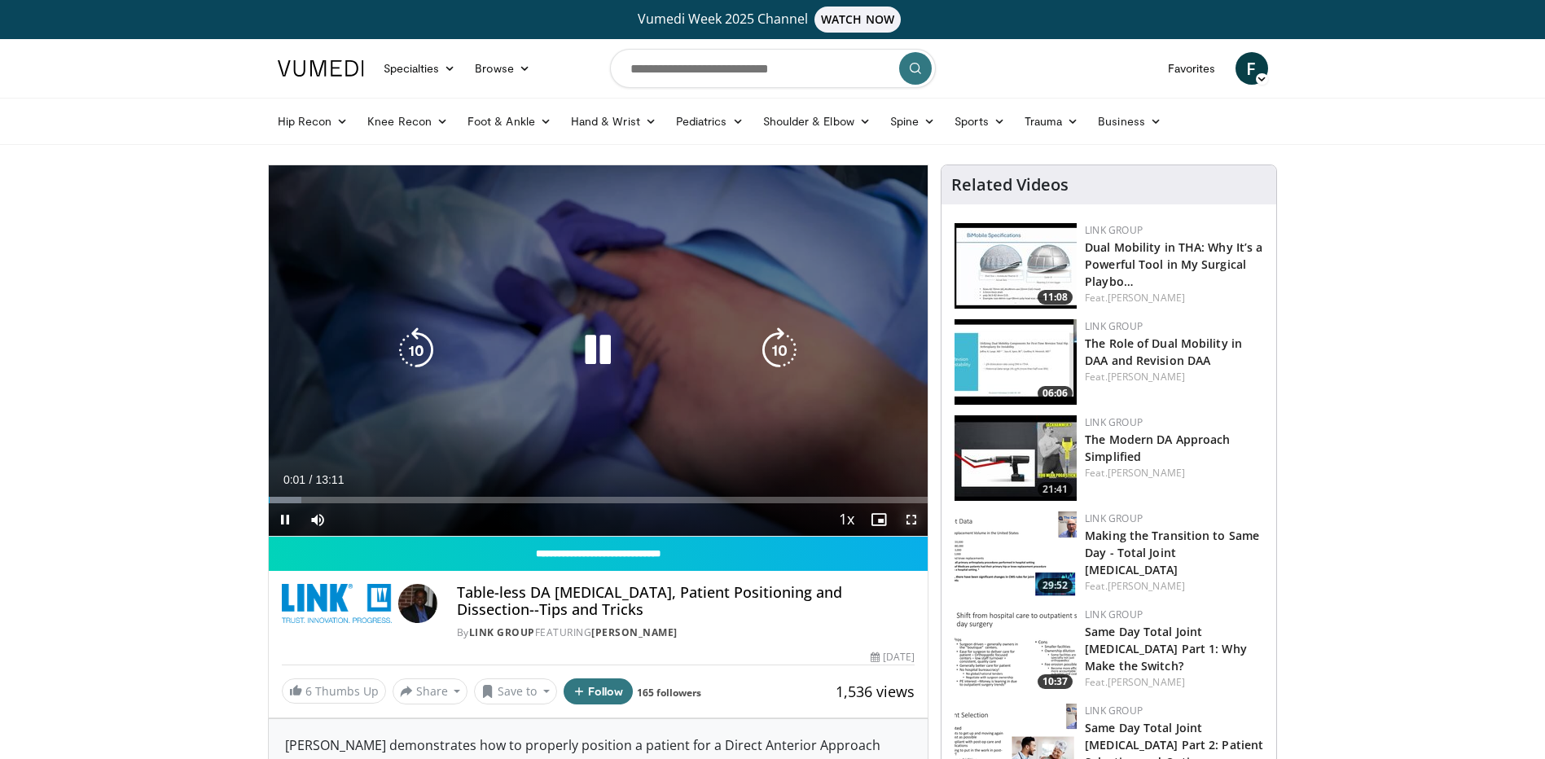
drag, startPoint x: 909, startPoint y: 517, endPoint x: 912, endPoint y: 602, distance: 84.8
click at [909, 517] on span "Video Player" at bounding box center [911, 519] width 33 height 33
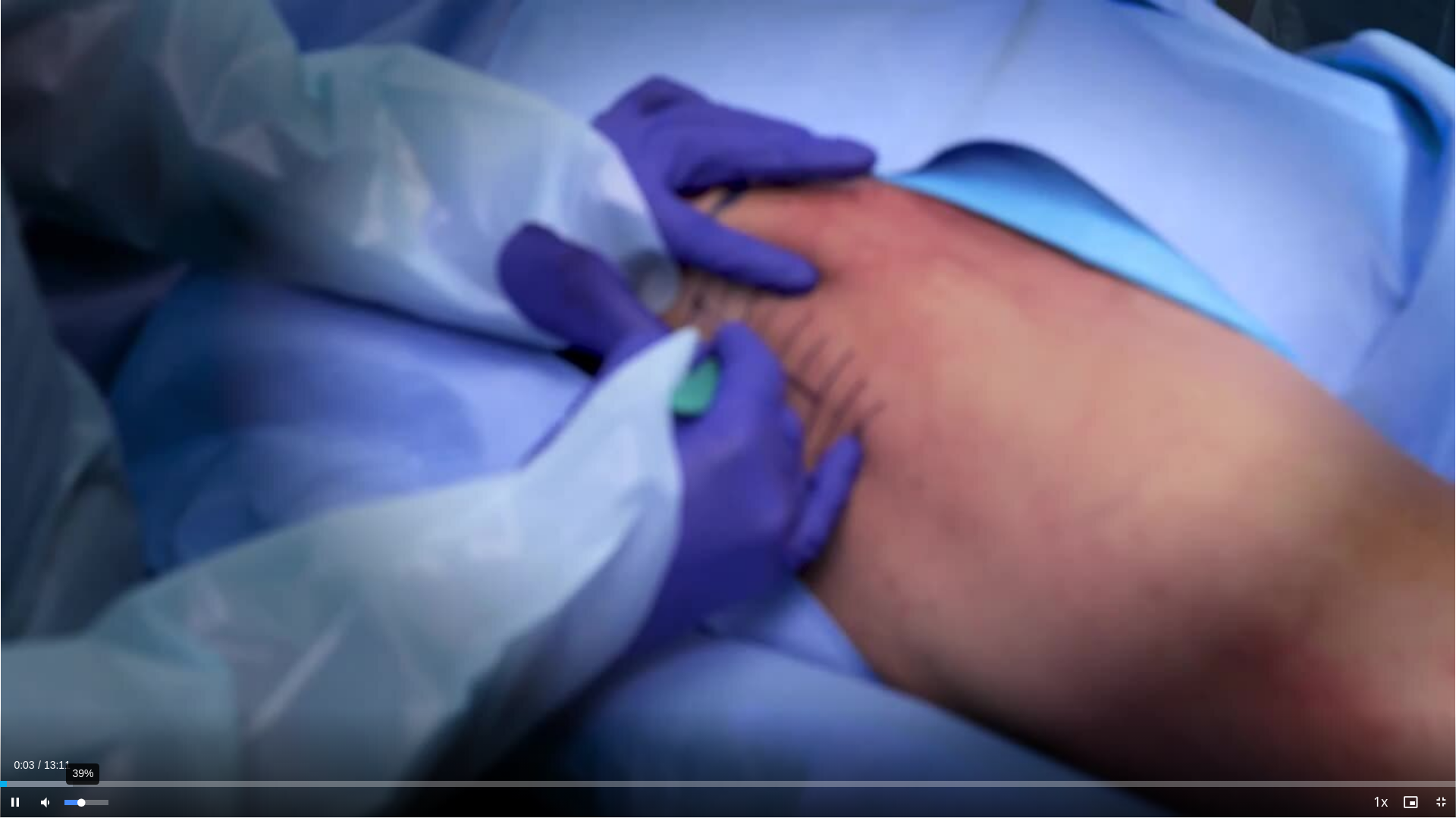
click at [81, 705] on div "39%" at bounding box center [86, 803] width 43 height 6
click at [101, 705] on div "Loaded : 13.77% 00:54 00:55" at bounding box center [728, 780] width 1456 height 14
click at [153, 705] on div "Progress Bar" at bounding box center [154, 784] width 2 height 7
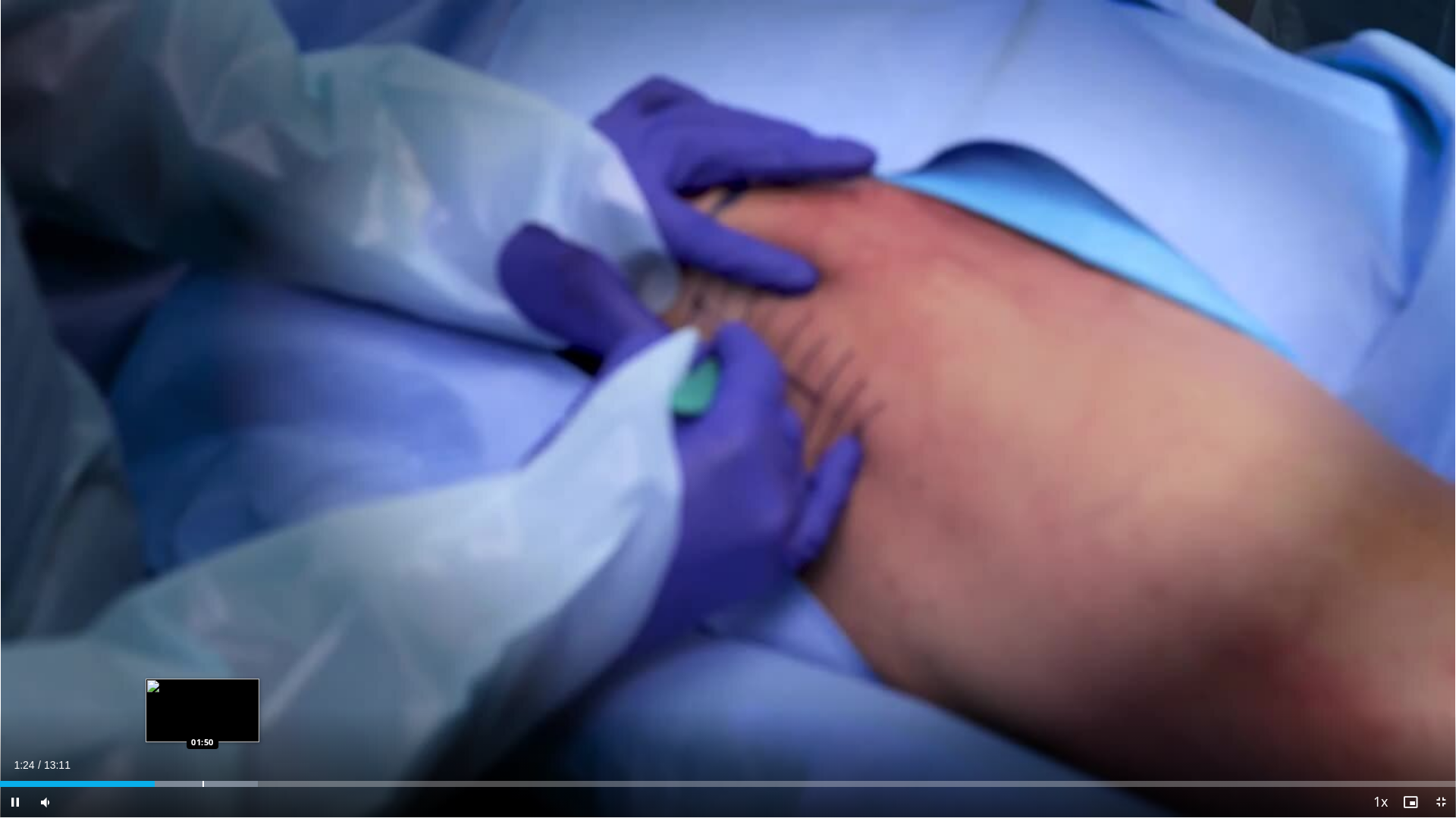
click at [202, 705] on div "Progress Bar" at bounding box center [203, 784] width 2 height 7
click at [236, 705] on div "Progress Bar" at bounding box center [236, 784] width 2 height 7
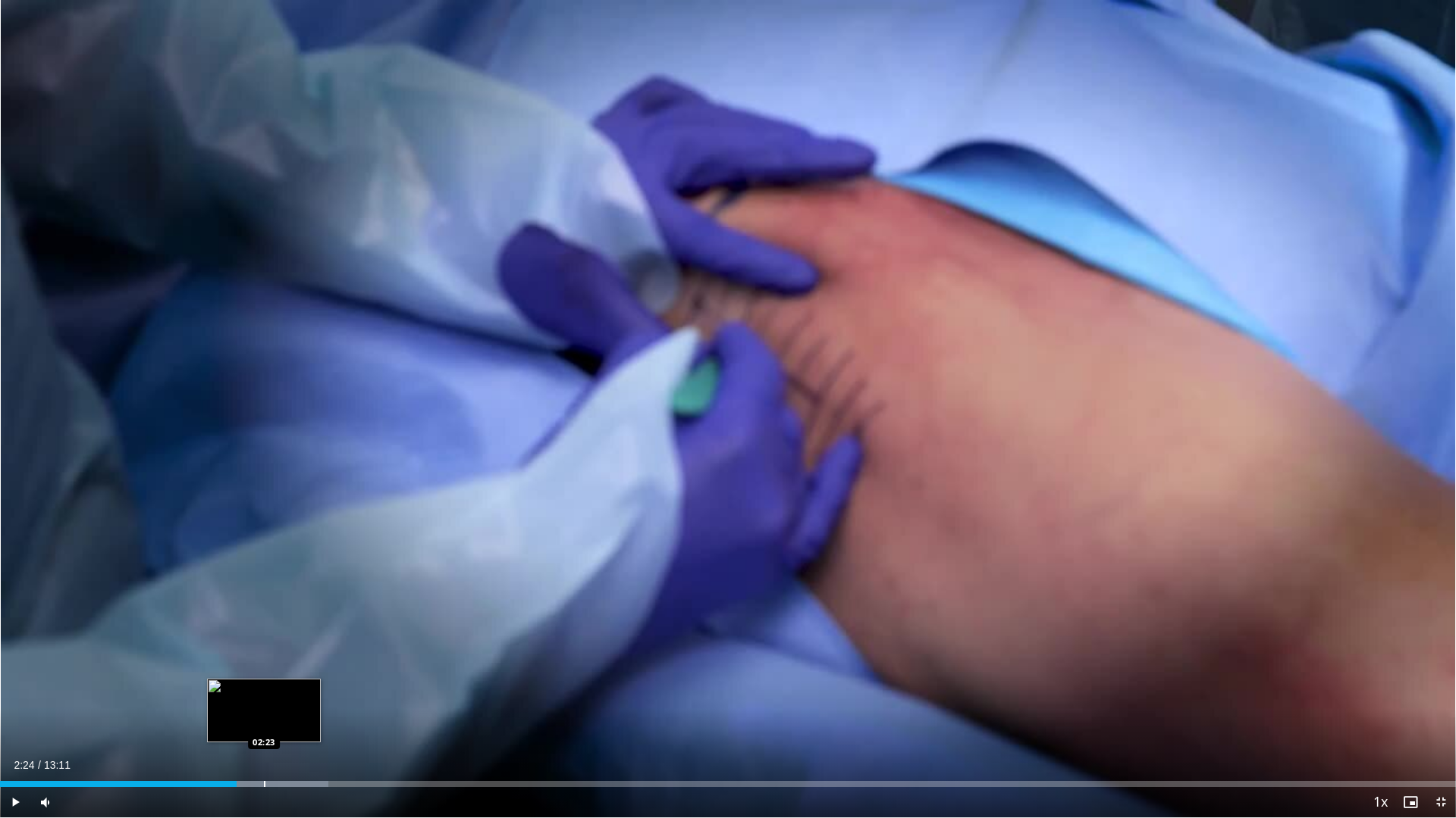
click at [265, 705] on div "Progress Bar" at bounding box center [256, 784] width 144 height 7
click at [320, 705] on div "Loaded : 26.30% 02:24 02:54" at bounding box center [728, 780] width 1456 height 14
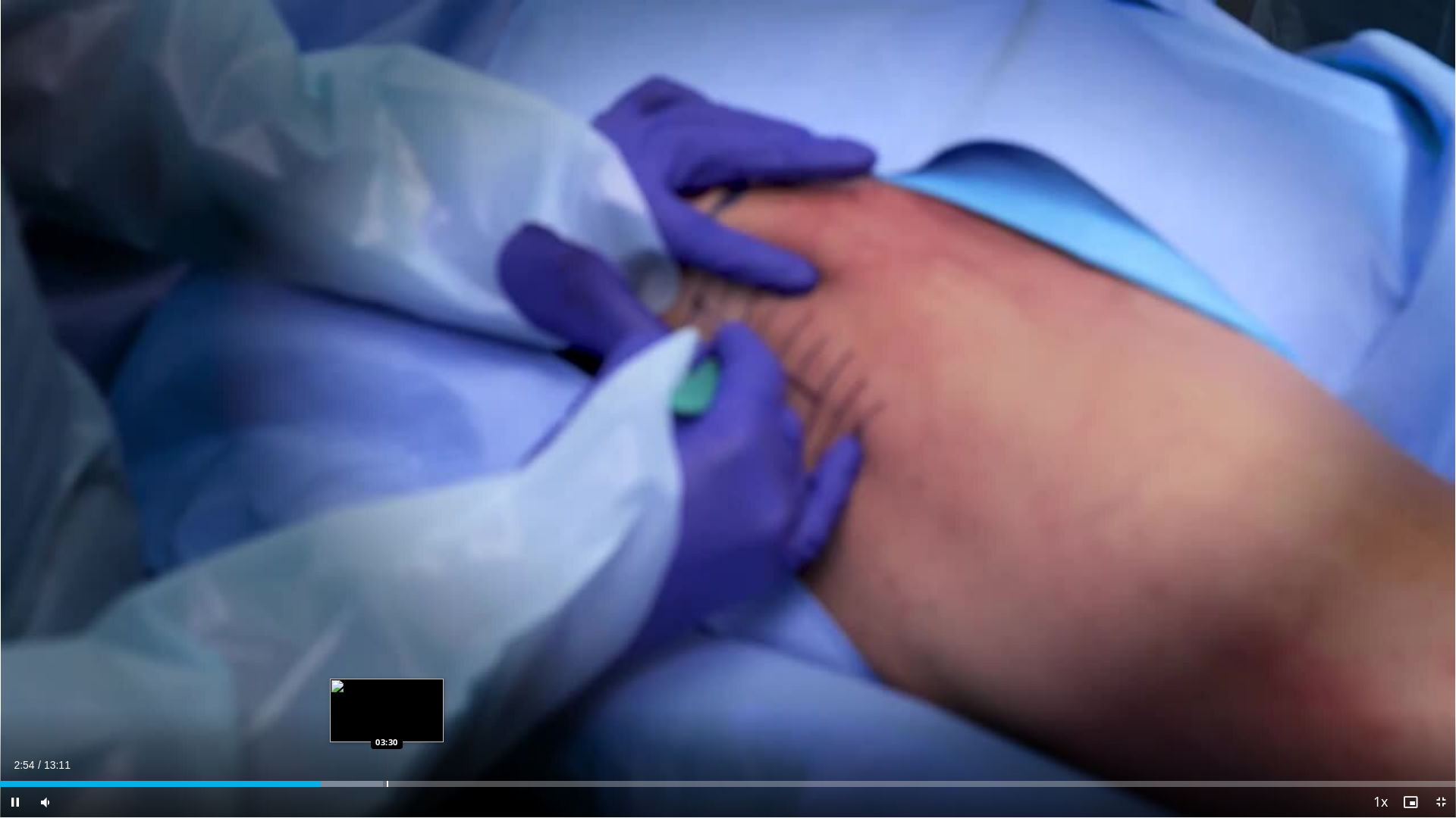
click at [388, 705] on div "Loaded : 26.30% 02:54 03:30" at bounding box center [728, 784] width 1456 height 7
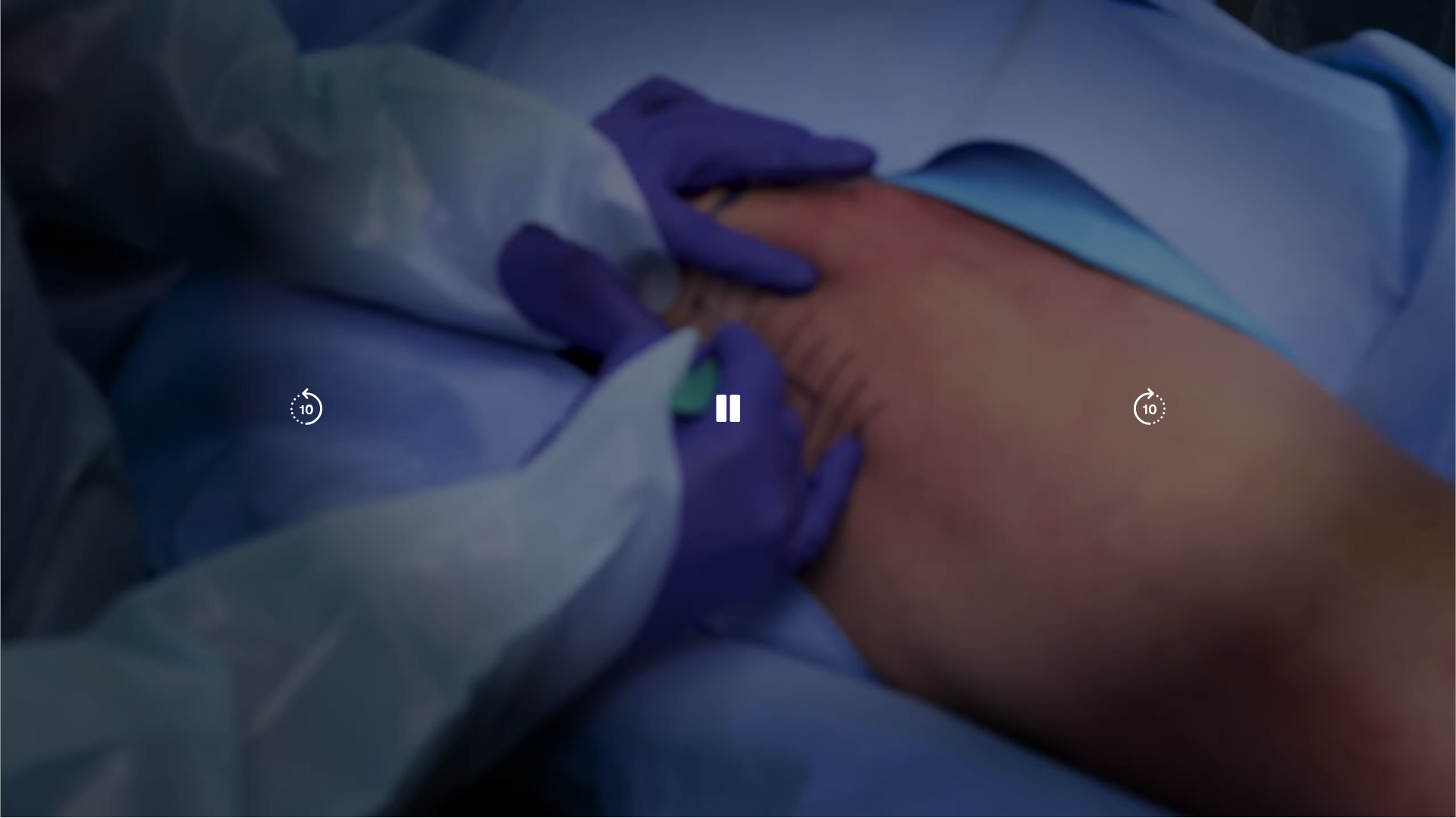
click at [356, 705] on div "10 seconds Tap to unmute" at bounding box center [728, 409] width 1456 height 818
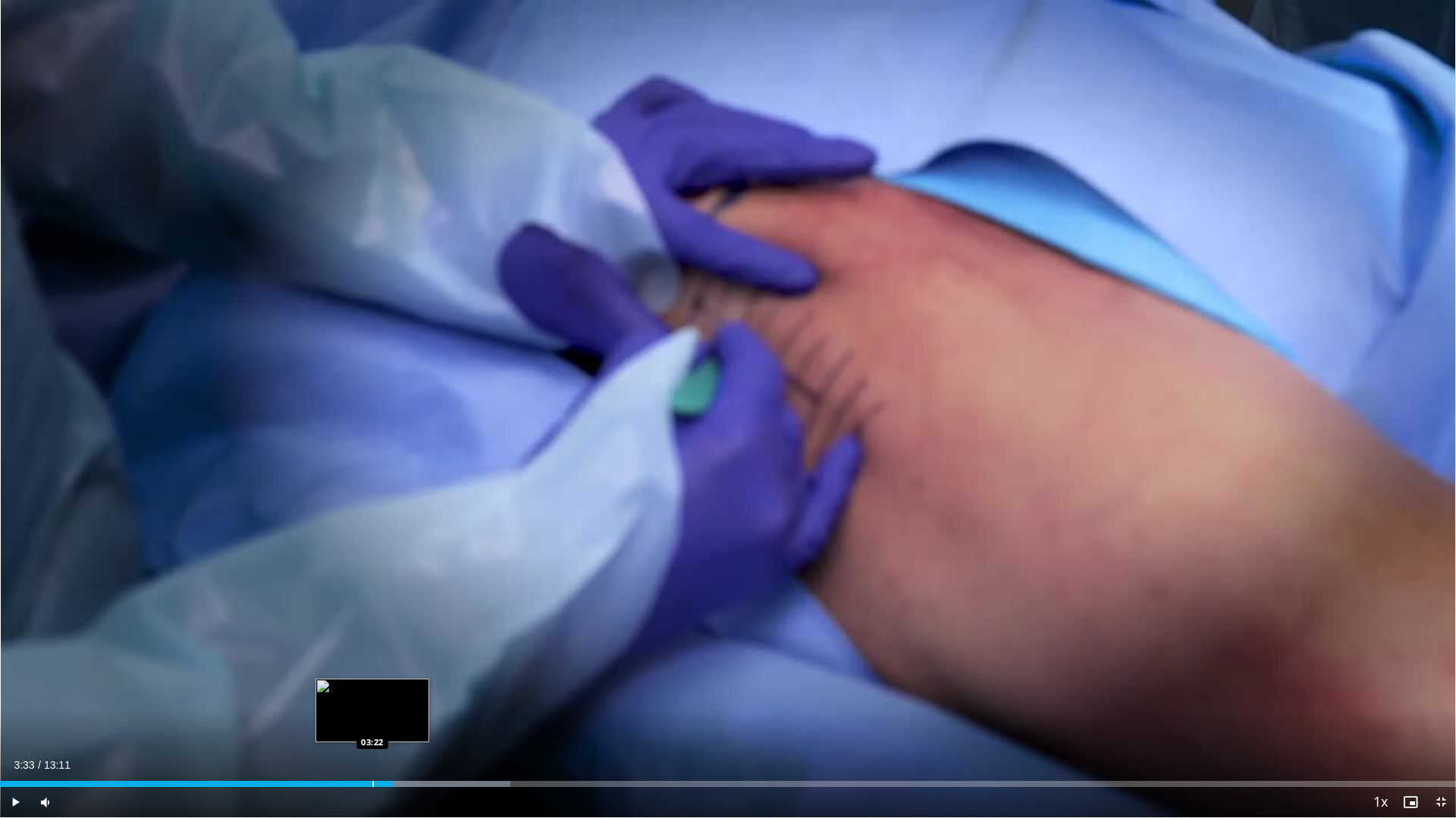
click at [372, 705] on div "Progress Bar" at bounding box center [373, 784] width 2 height 7
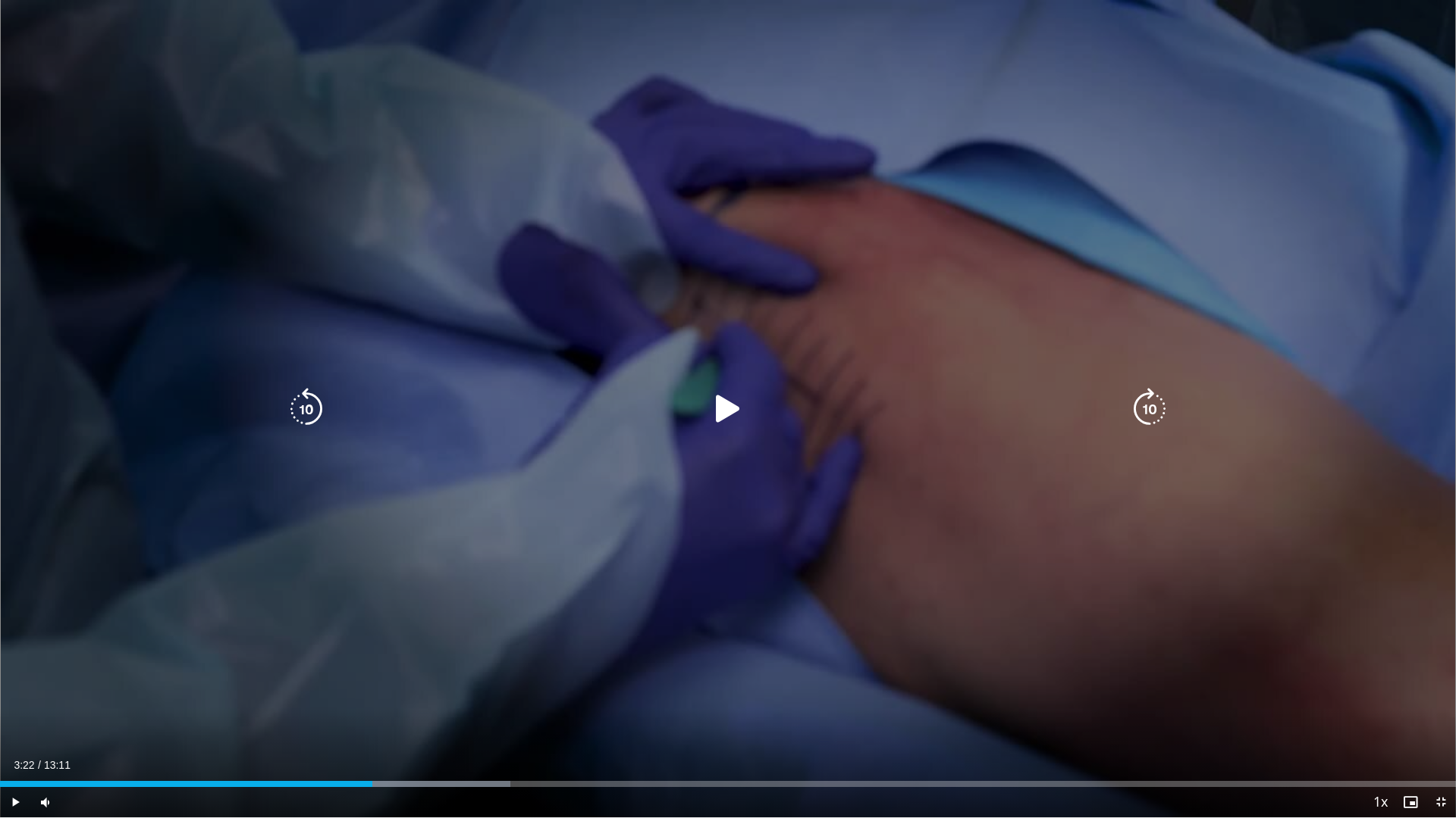
click at [733, 418] on icon "Video Player" at bounding box center [728, 409] width 43 height 43
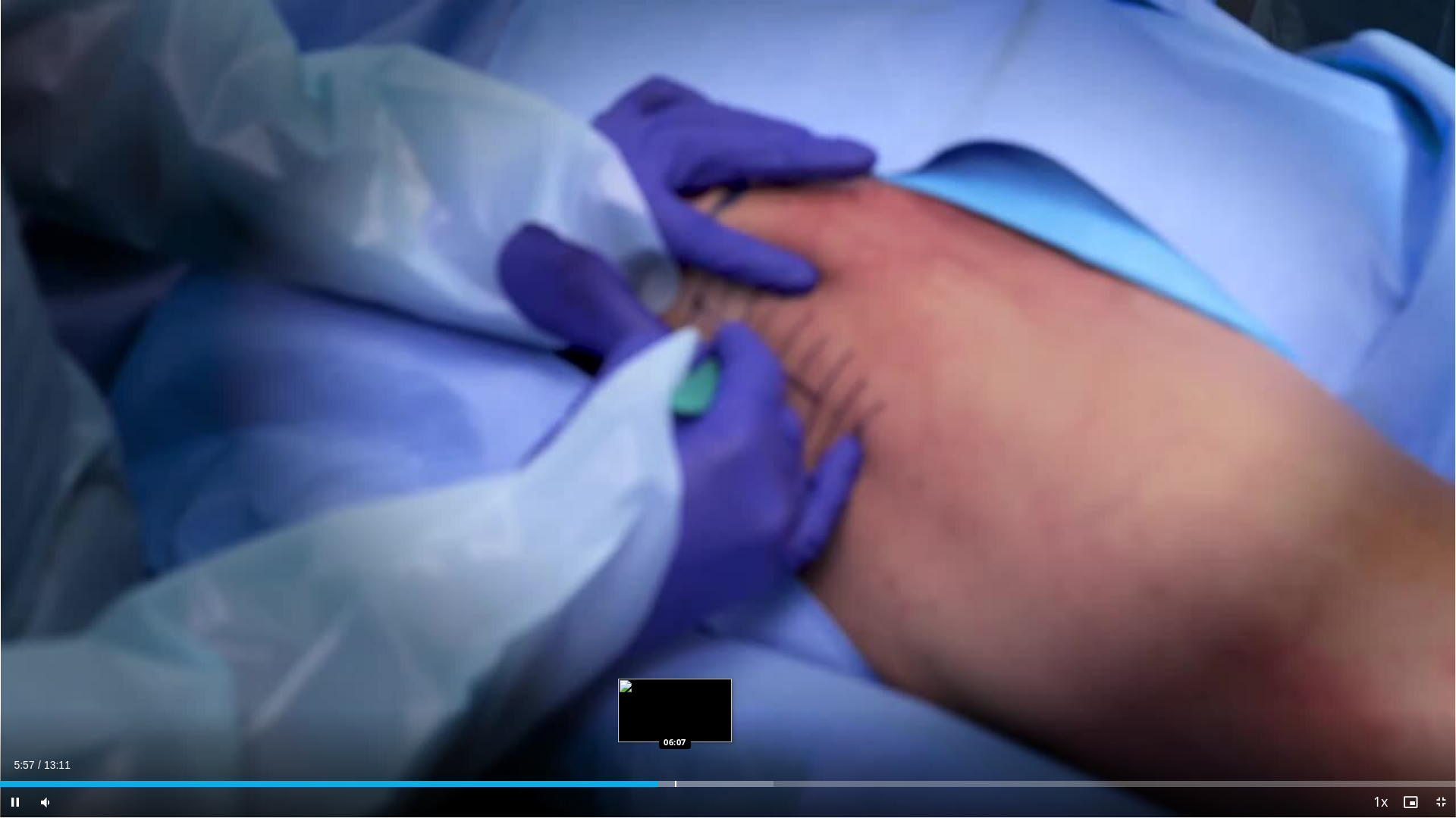
click at [675, 705] on div "Loaded : 53.10% 05:57 06:07" at bounding box center [728, 780] width 1456 height 14
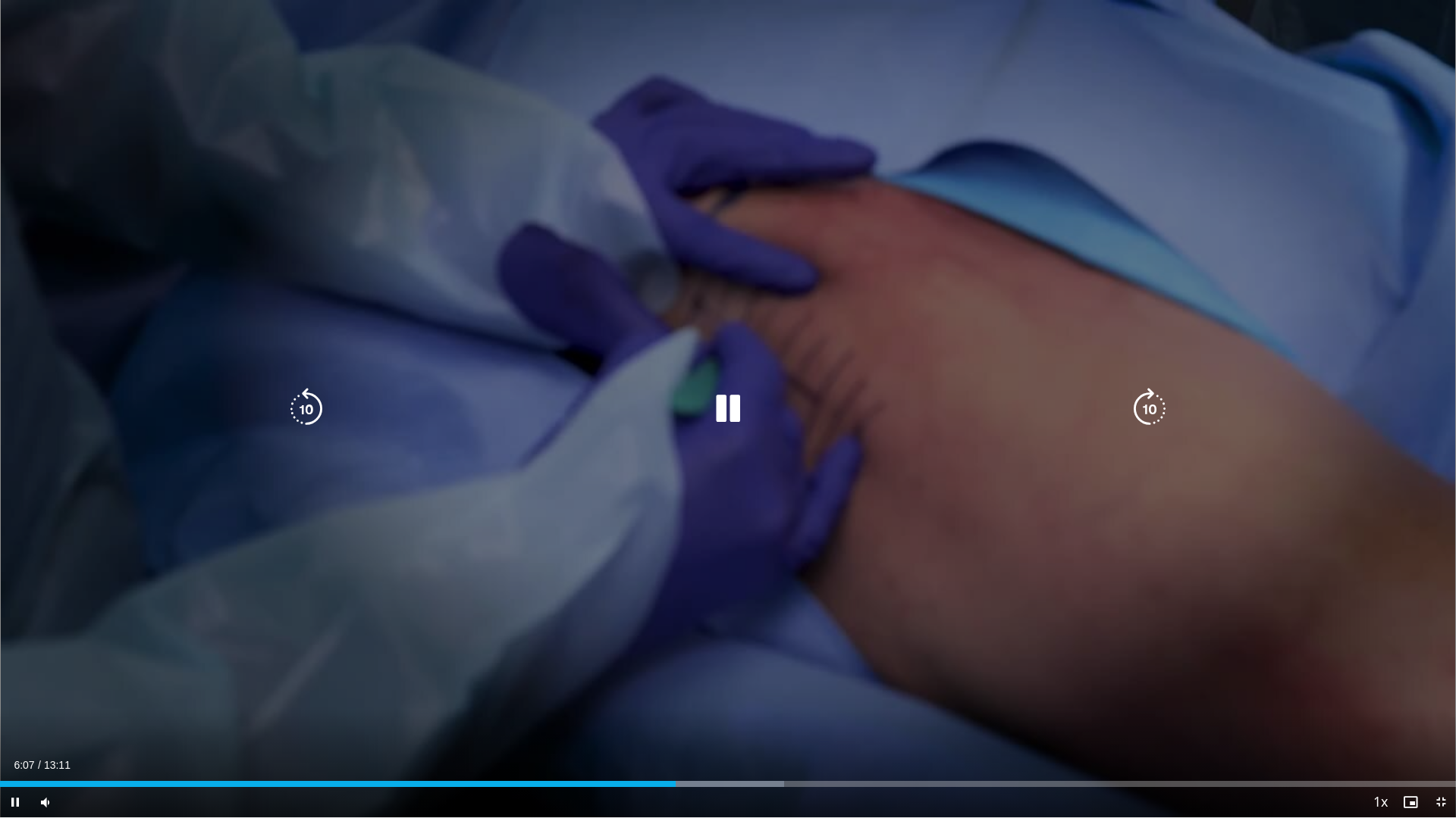
click at [701, 705] on div "Loaded : 53.86% 06:07 06:07" at bounding box center [728, 780] width 1456 height 14
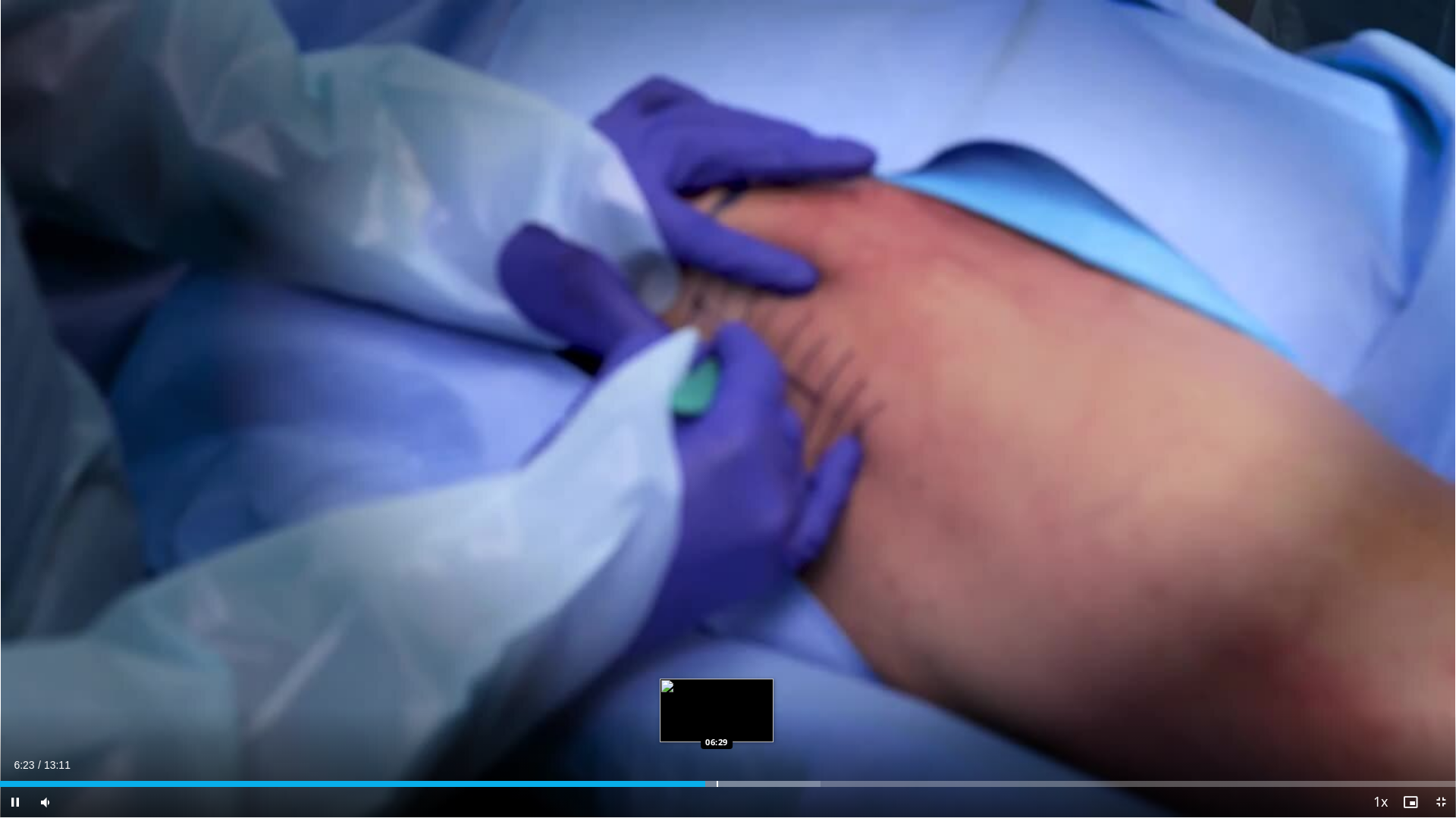
click at [718, 705] on div "Progress Bar" at bounding box center [734, 784] width 173 height 7
click at [730, 705] on video-js "**********" at bounding box center [728, 409] width 1456 height 818
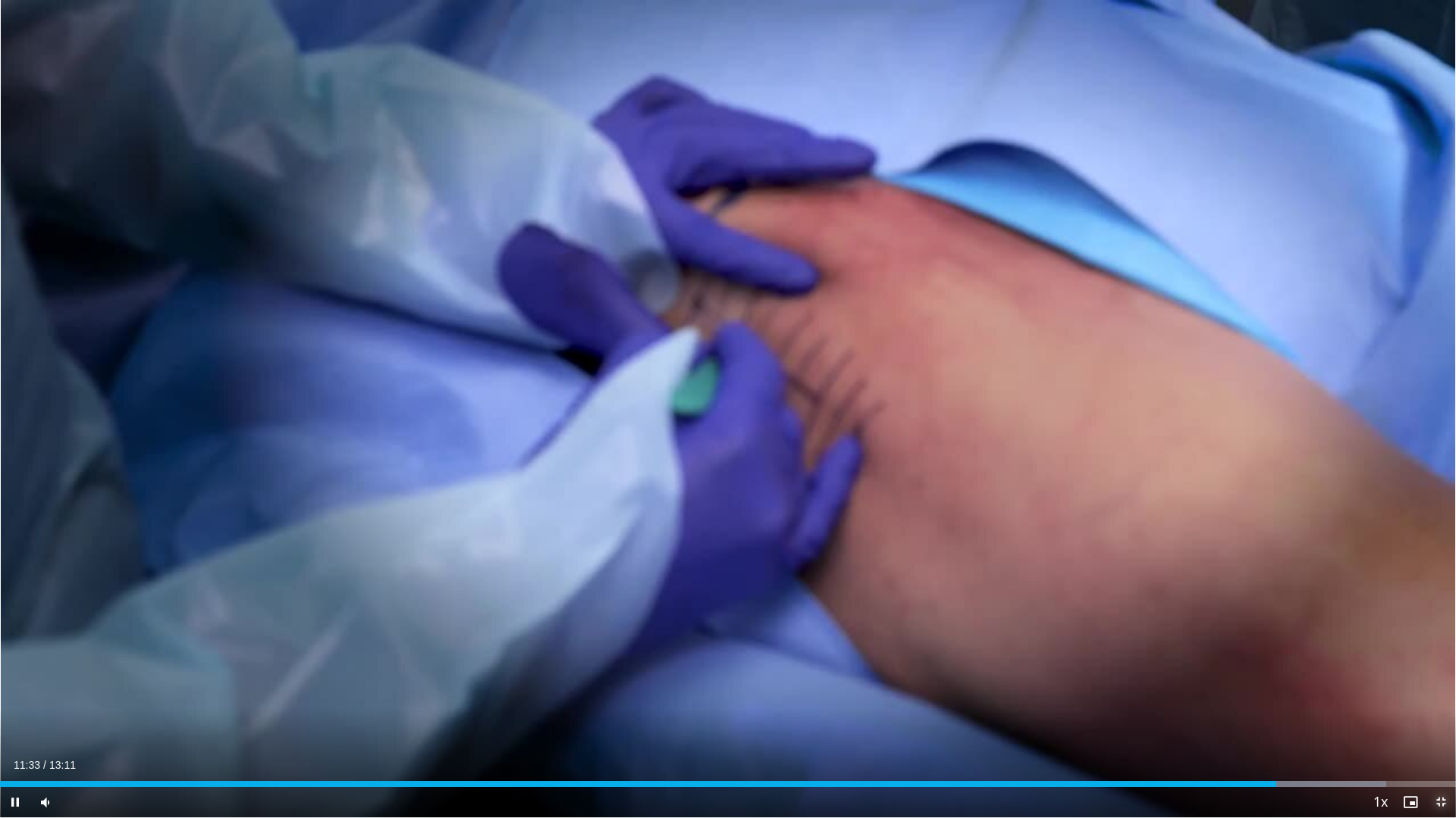
click at [1437, 705] on span "Video Player" at bounding box center [1440, 802] width 31 height 31
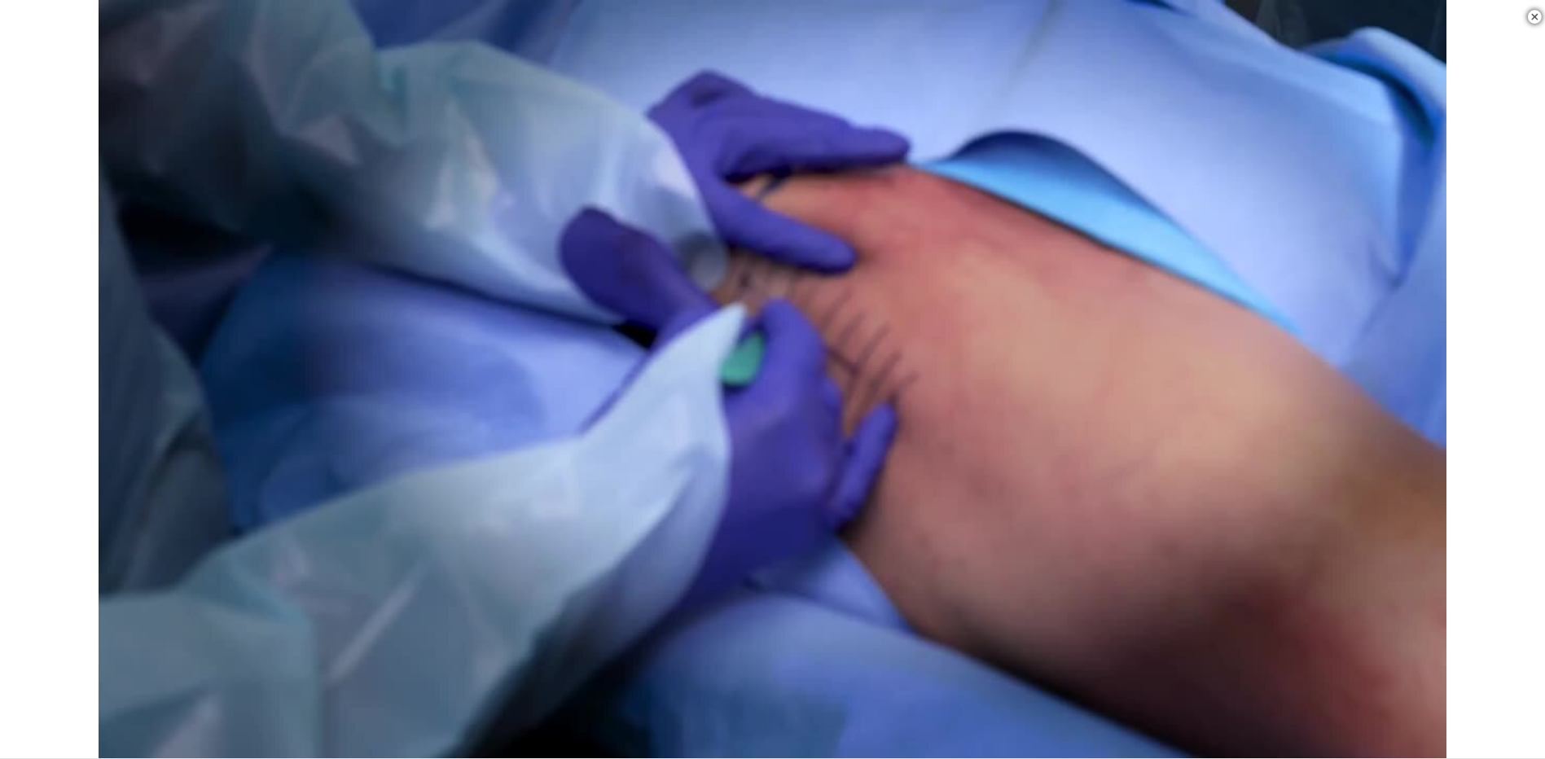
scroll to position [1594, 0]
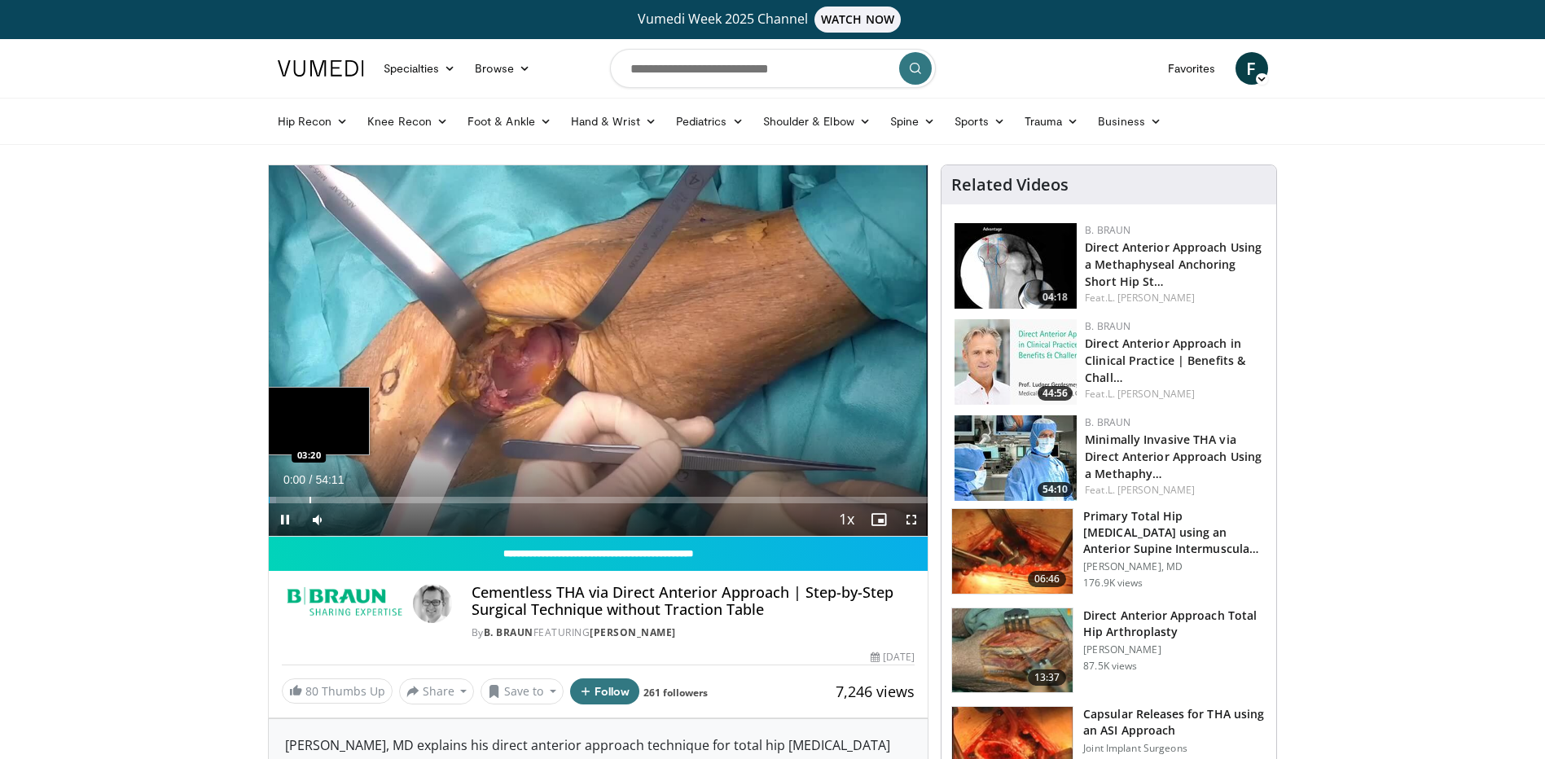
click at [307, 502] on div "Loaded : 1.22% 00:00 03:20" at bounding box center [599, 500] width 660 height 7
click at [285, 502] on div "Progress Bar" at bounding box center [286, 500] width 2 height 7
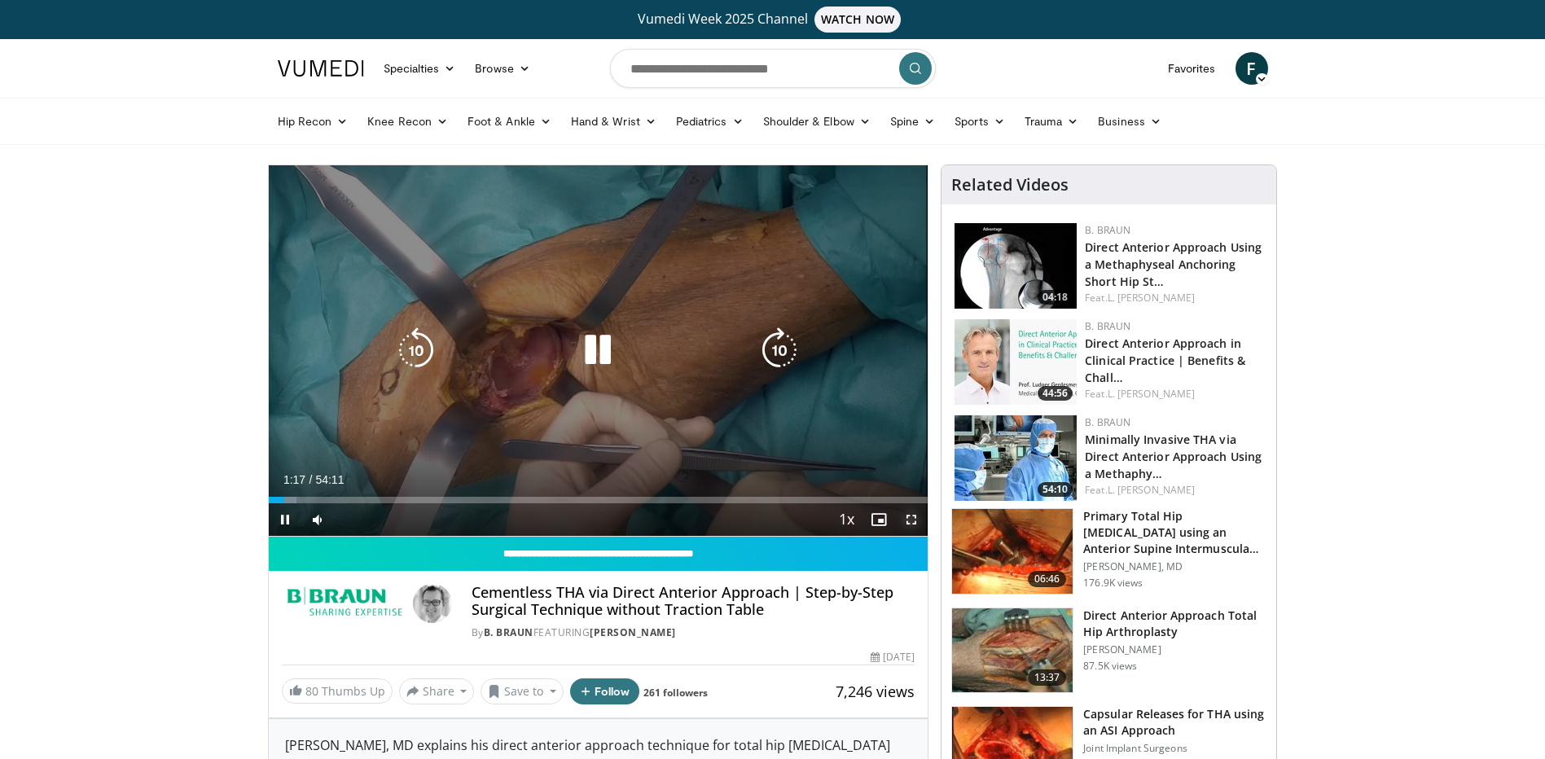
click at [919, 516] on span "Video Player" at bounding box center [911, 519] width 33 height 33
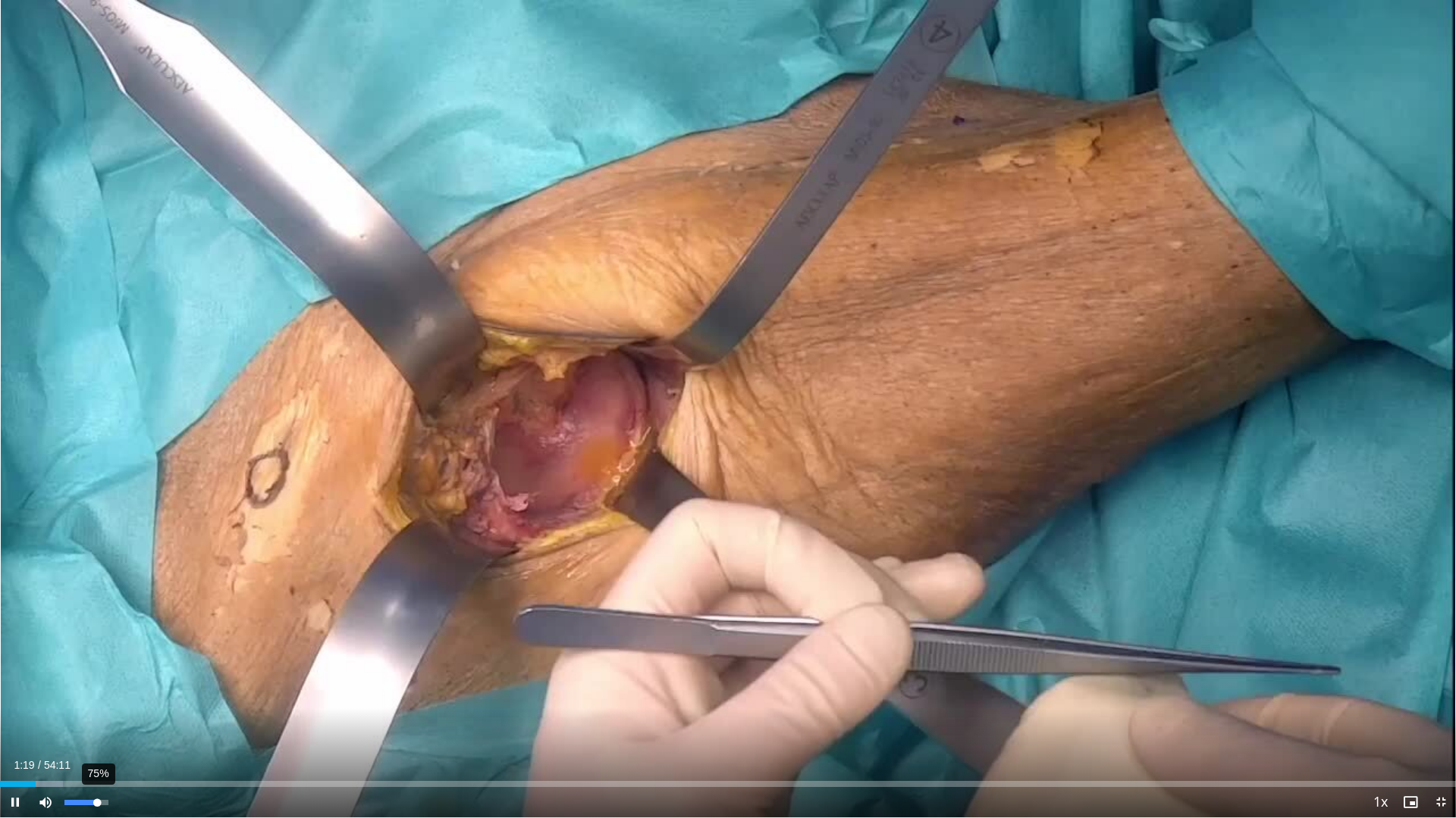
click at [97, 705] on div "75%" at bounding box center [86, 803] width 43 height 6
click at [106, 705] on div "96%" at bounding box center [86, 802] width 53 height 31
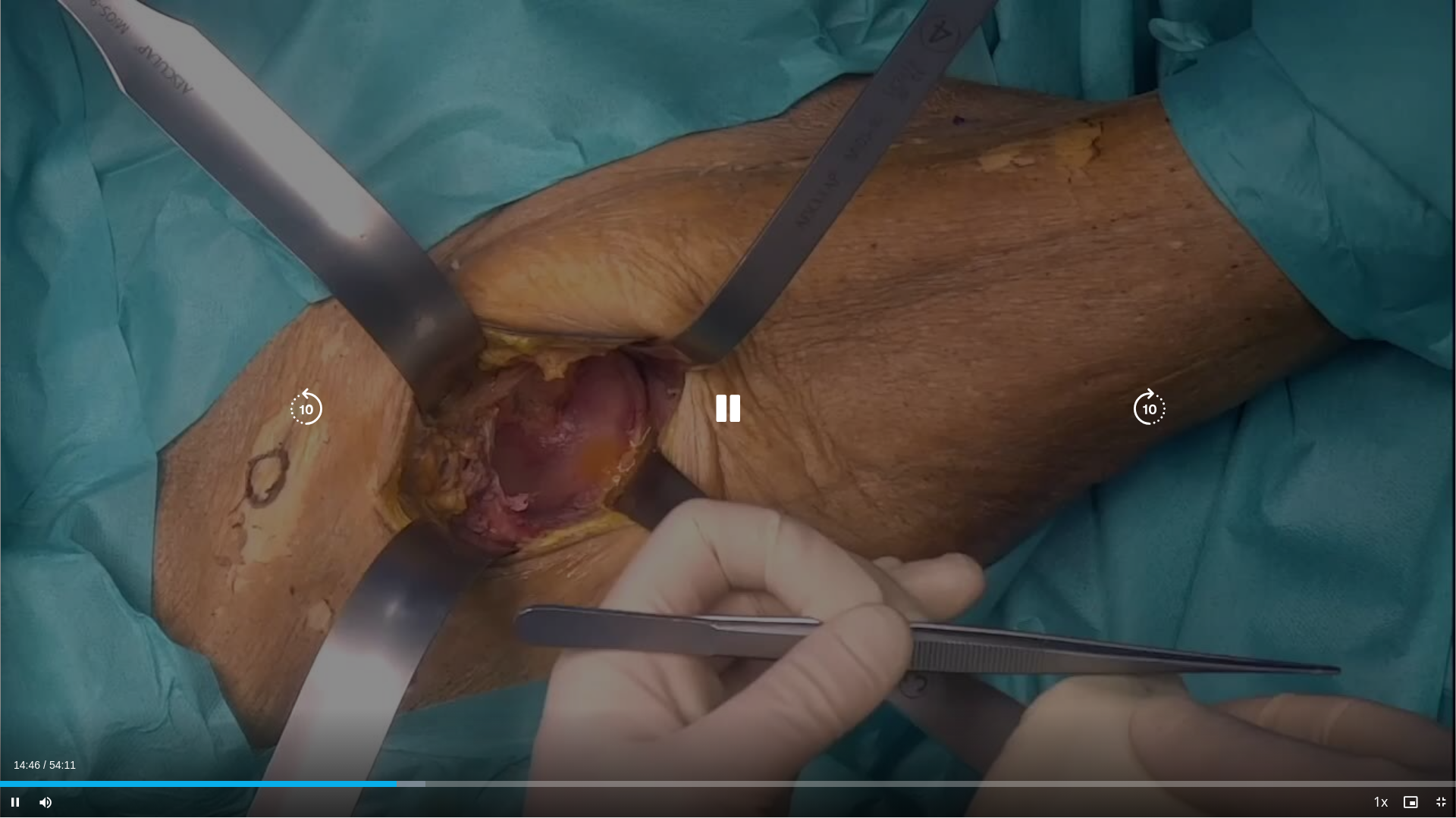
click at [719, 415] on icon "Video Player" at bounding box center [728, 409] width 43 height 43
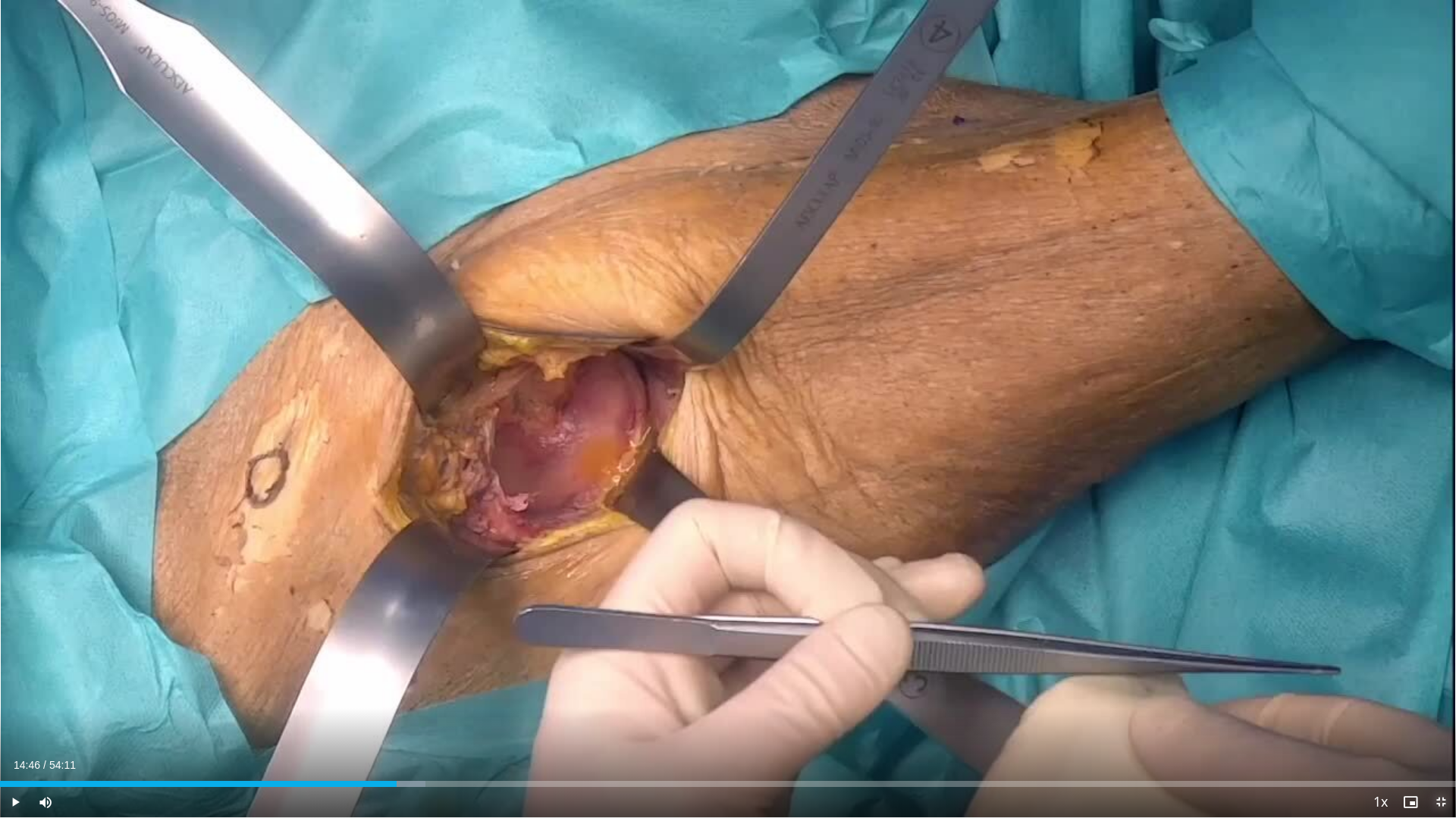
click at [1437, 705] on span "Video Player" at bounding box center [1440, 802] width 31 height 31
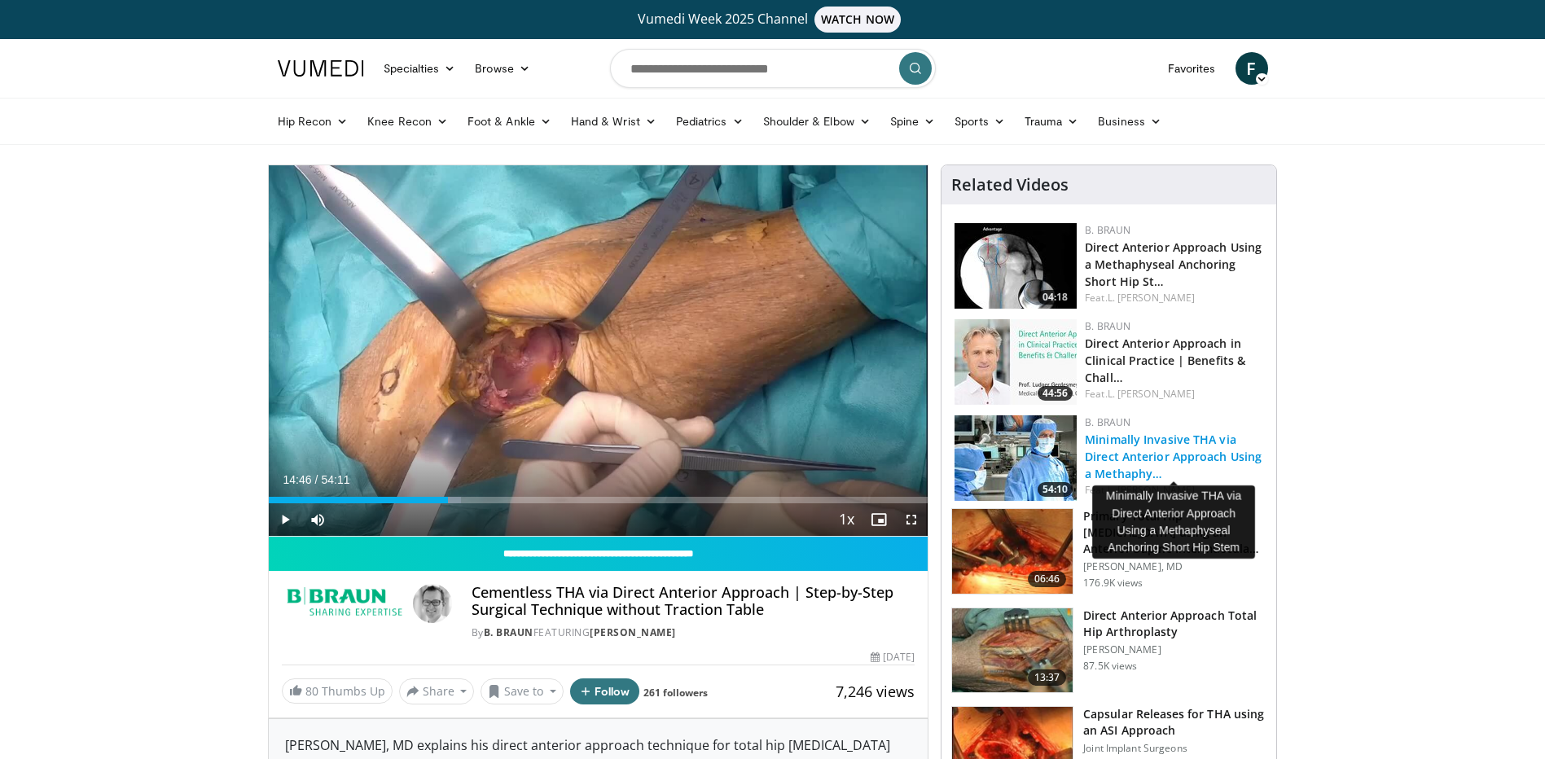
click at [1151, 452] on link "Minimally Invasive THA via Direct Anterior Approach Using a Methaphy…" at bounding box center [1173, 457] width 177 height 50
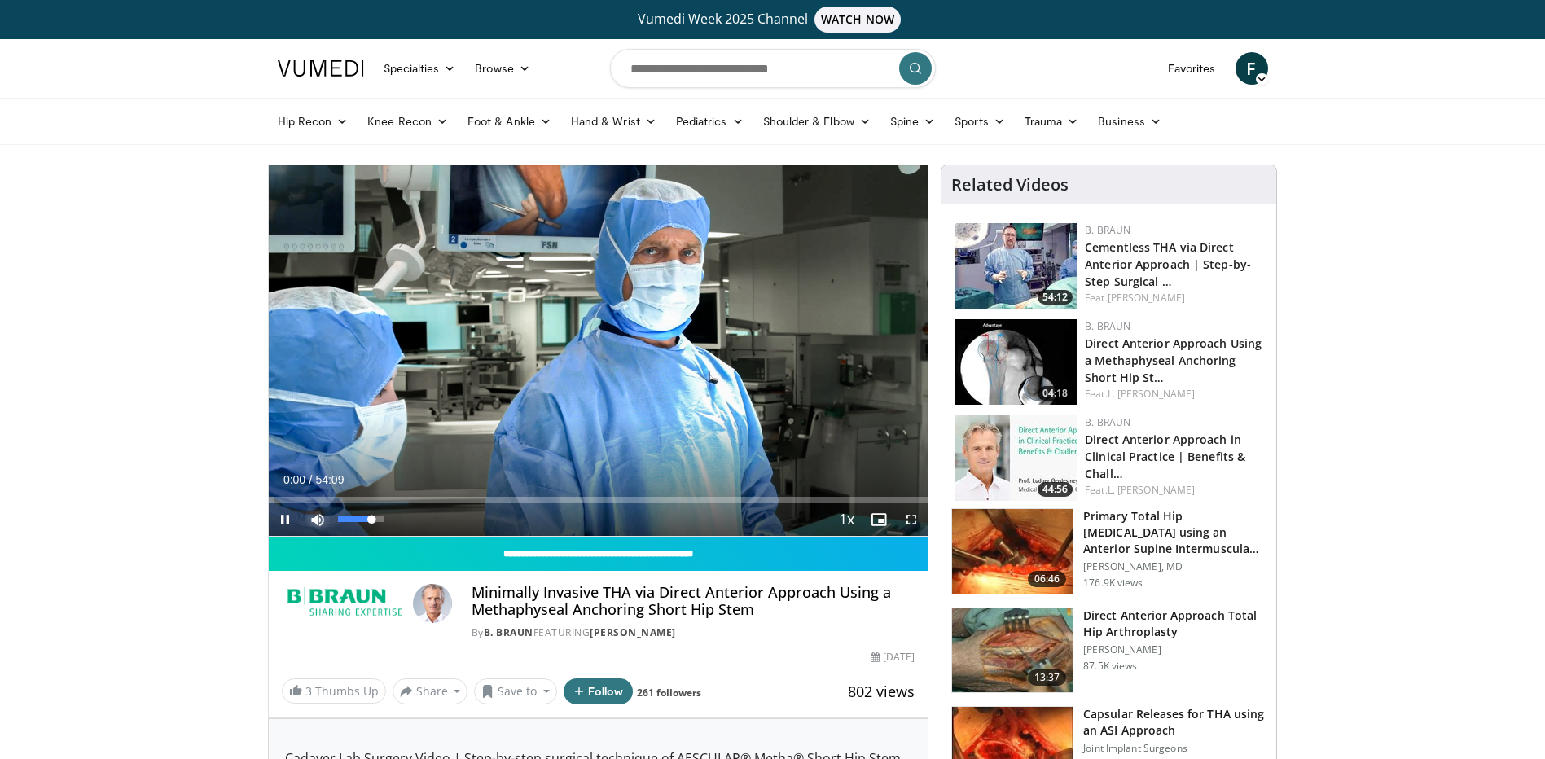
click at [310, 503] on span "Video Player" at bounding box center [317, 519] width 33 height 33
click at [302, 493] on div "Loaded : 1.23% 00:01 02:48" at bounding box center [599, 495] width 660 height 15
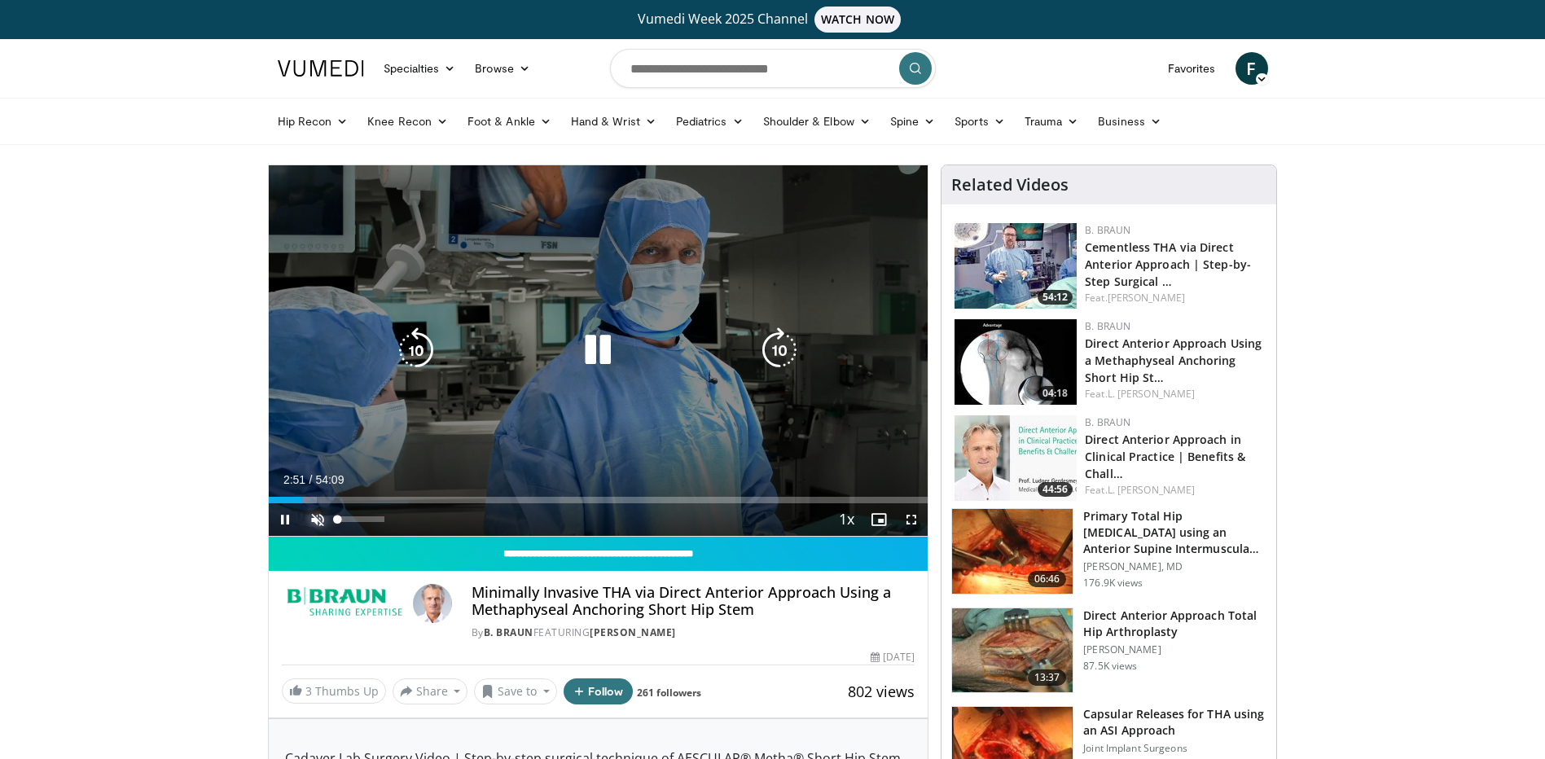
click at [318, 513] on span "Video Player" at bounding box center [317, 519] width 33 height 33
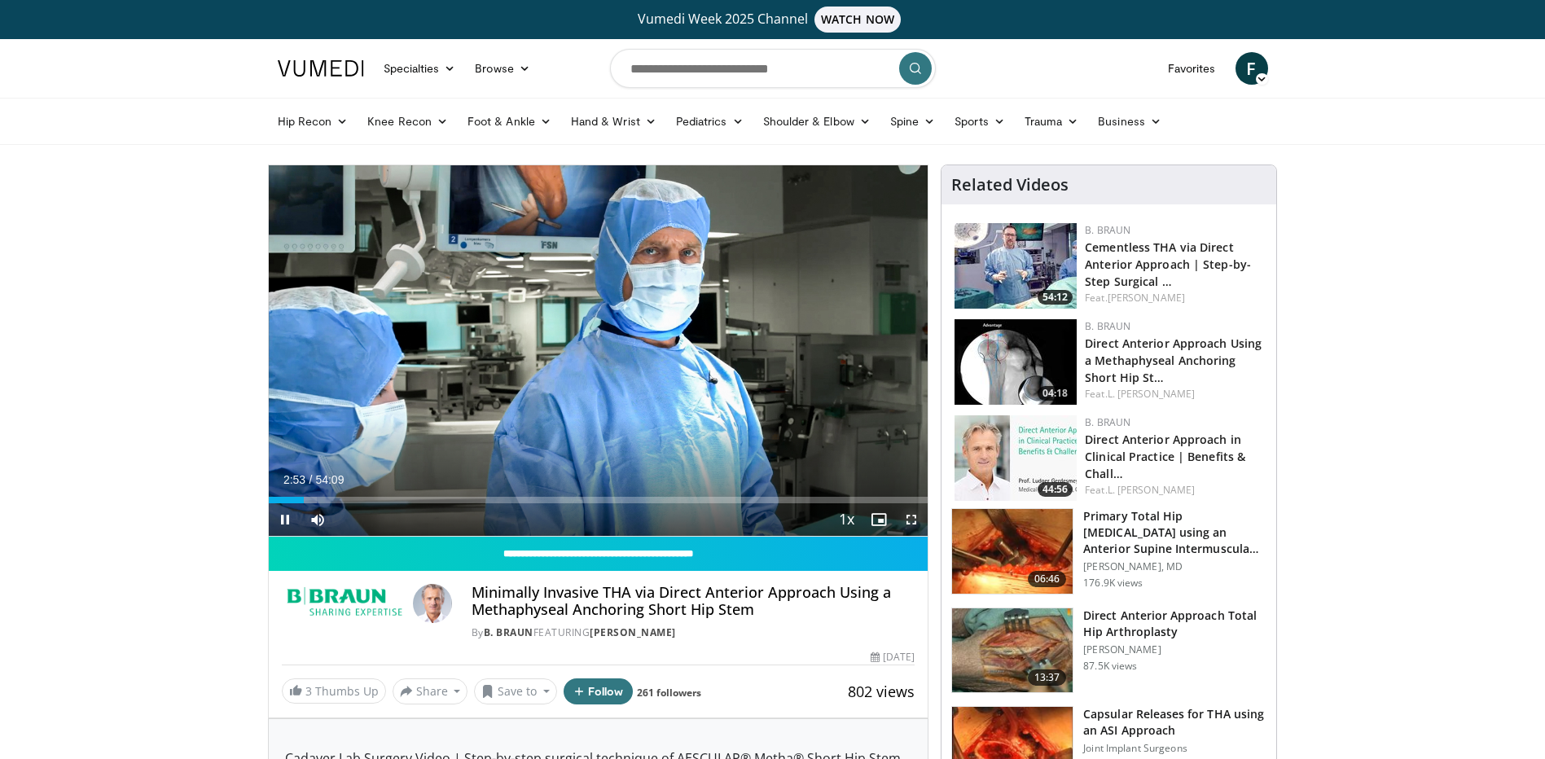
click at [914, 520] on span "Video Player" at bounding box center [911, 519] width 33 height 33
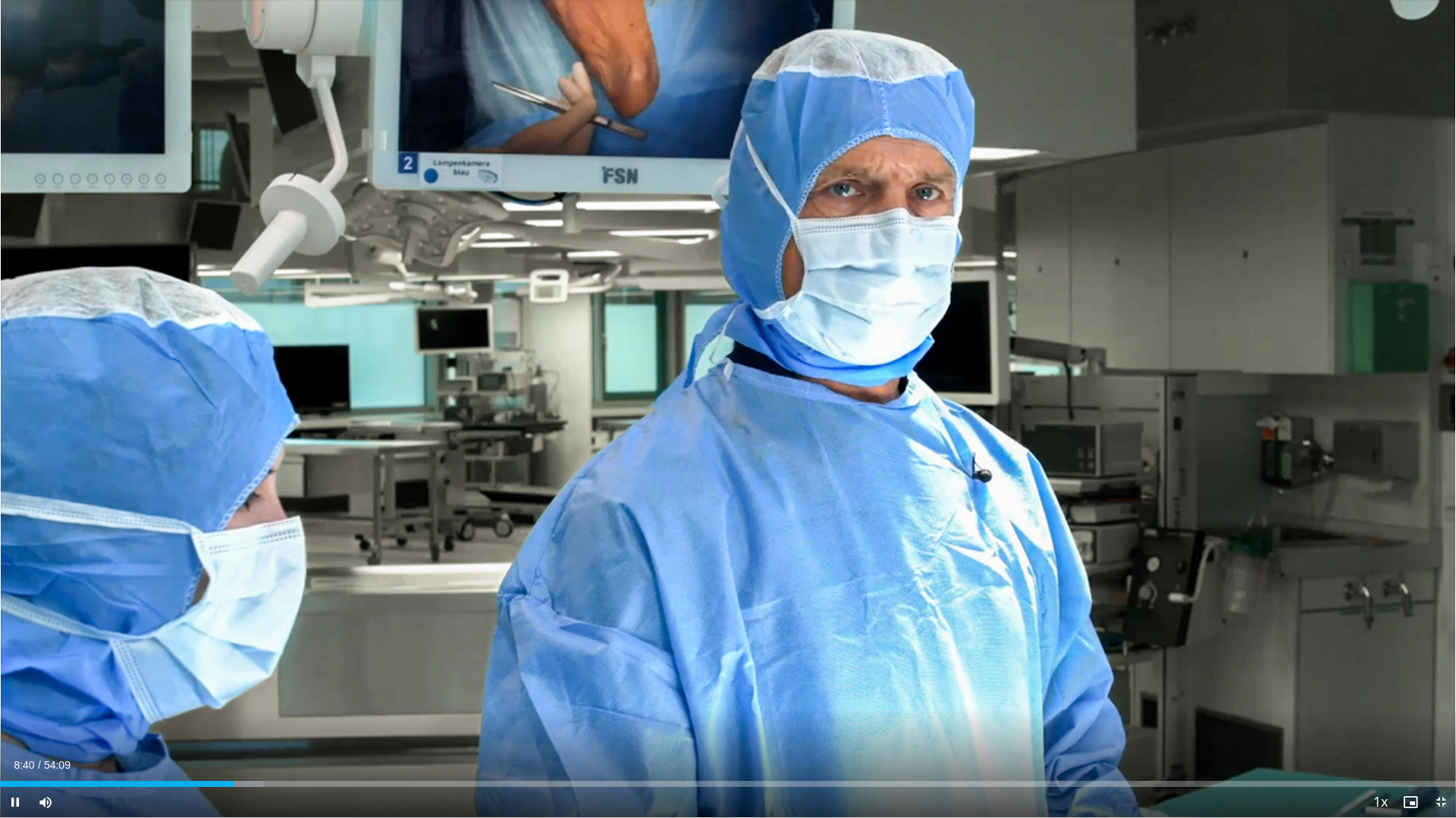
click at [1437, 705] on span "Video Player" at bounding box center [1440, 802] width 31 height 31
